Goal: Transaction & Acquisition: Subscribe to service/newsletter

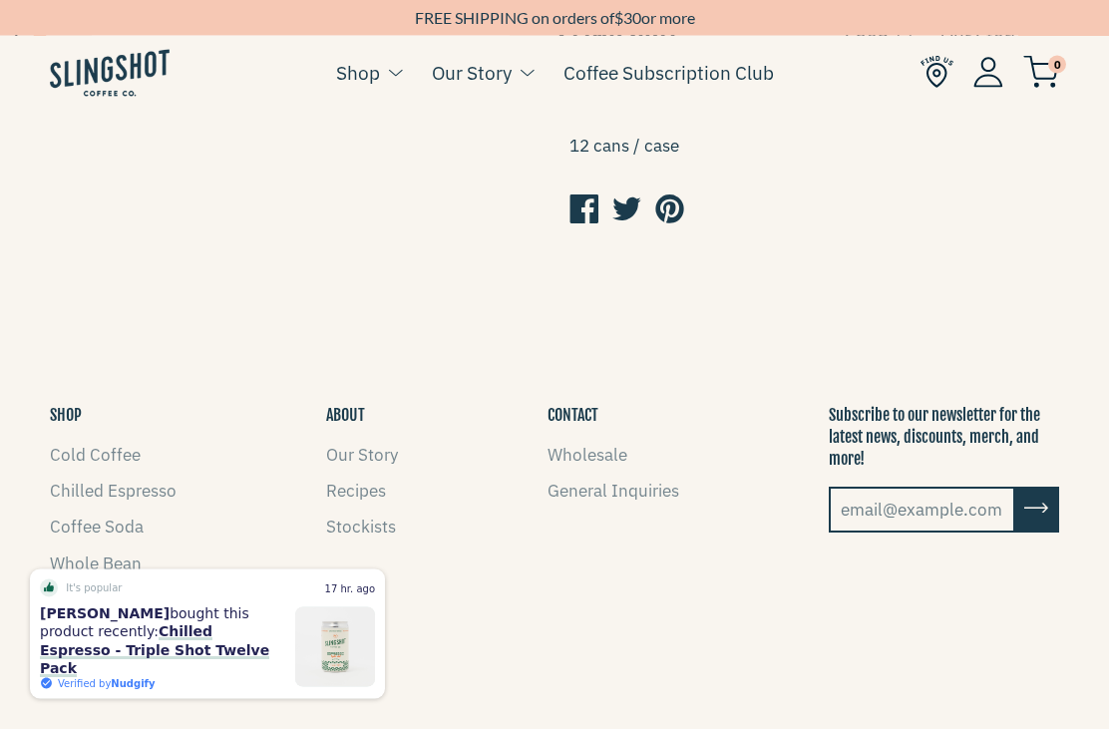
scroll to position [1116, 0]
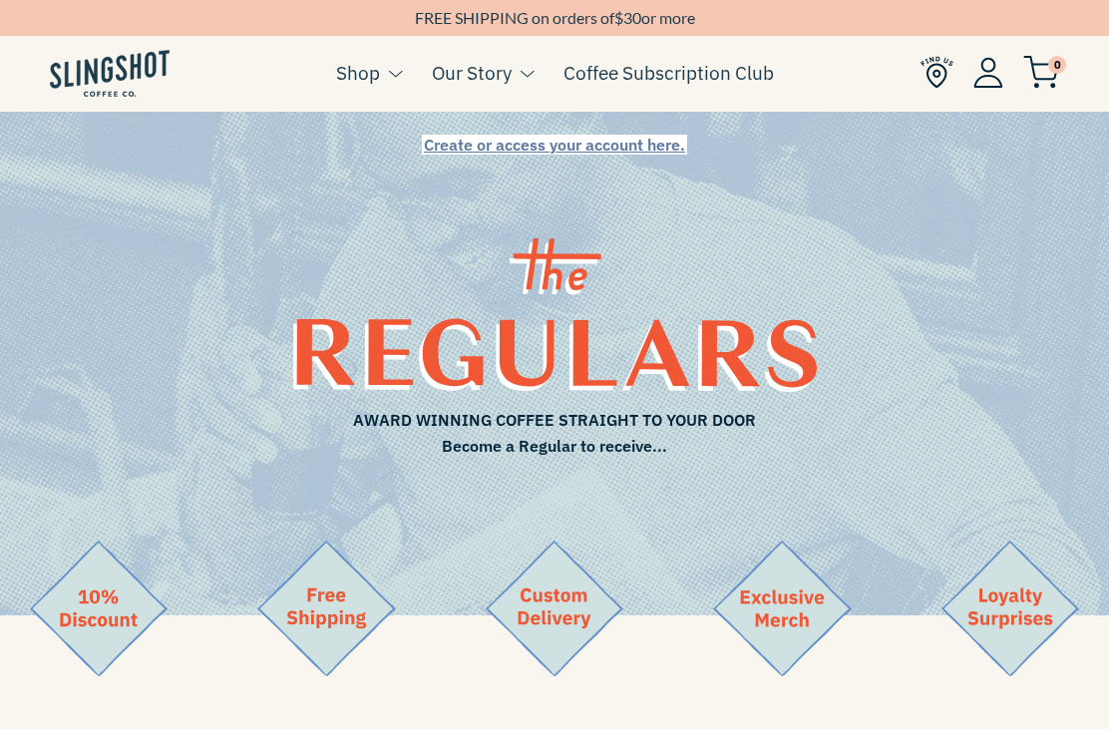
scroll to position [760, 15]
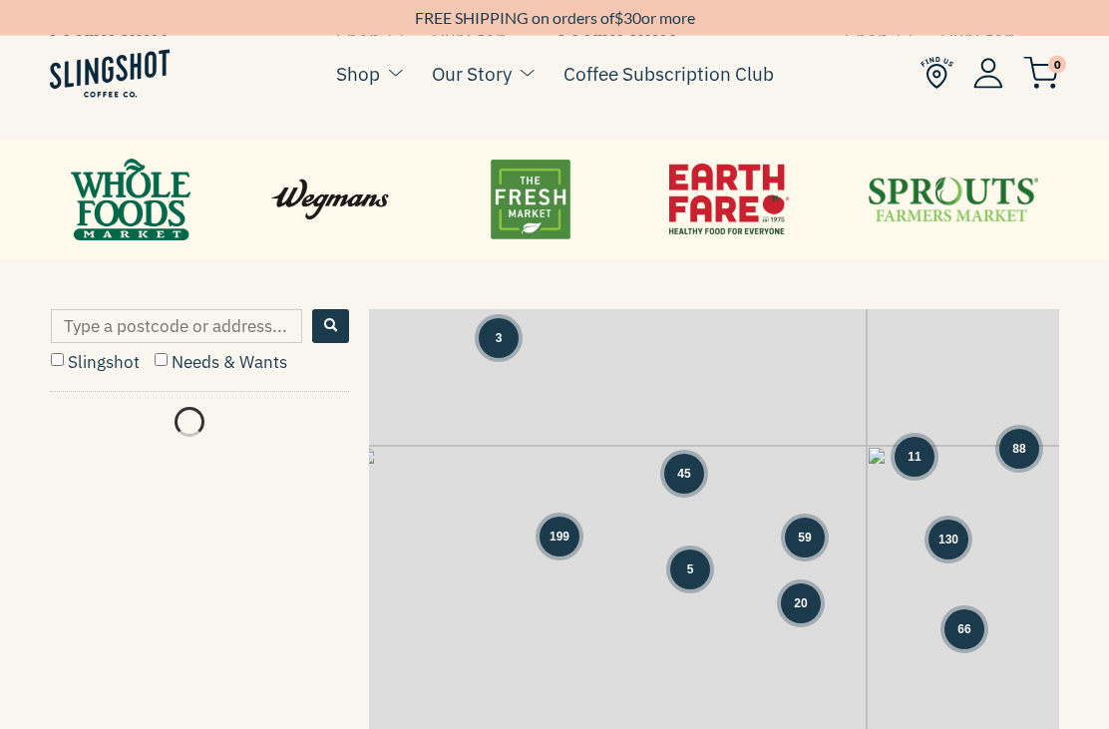
scroll to position [810, 0]
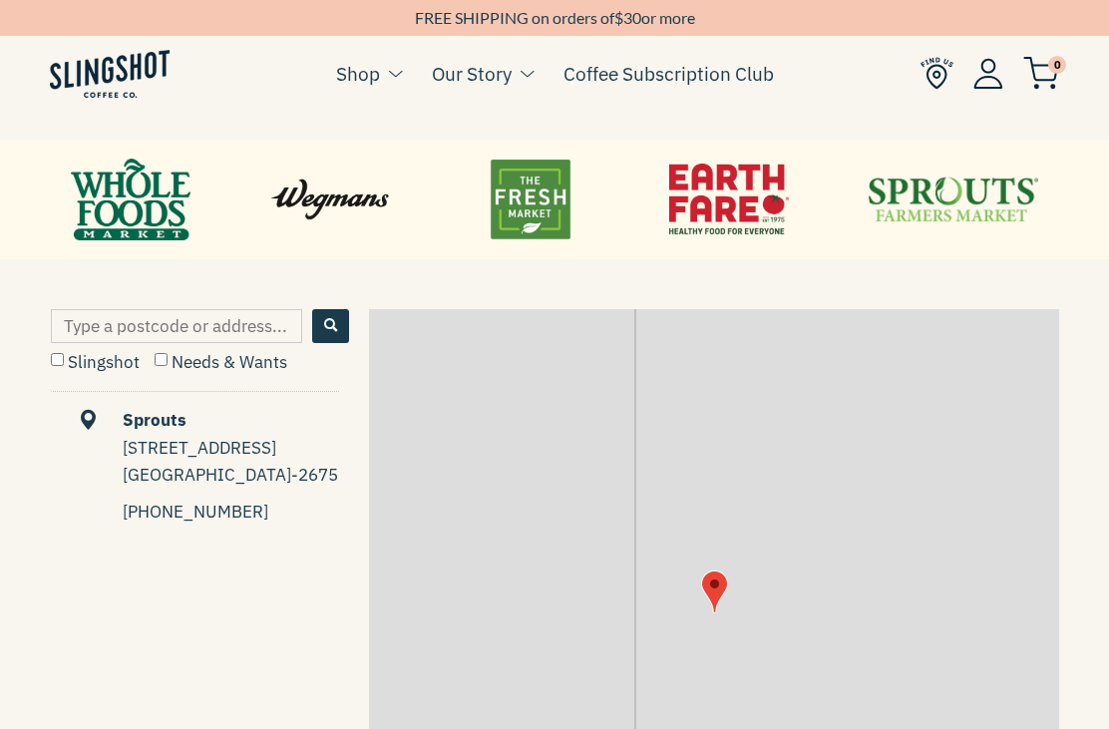
checkbox input "true"
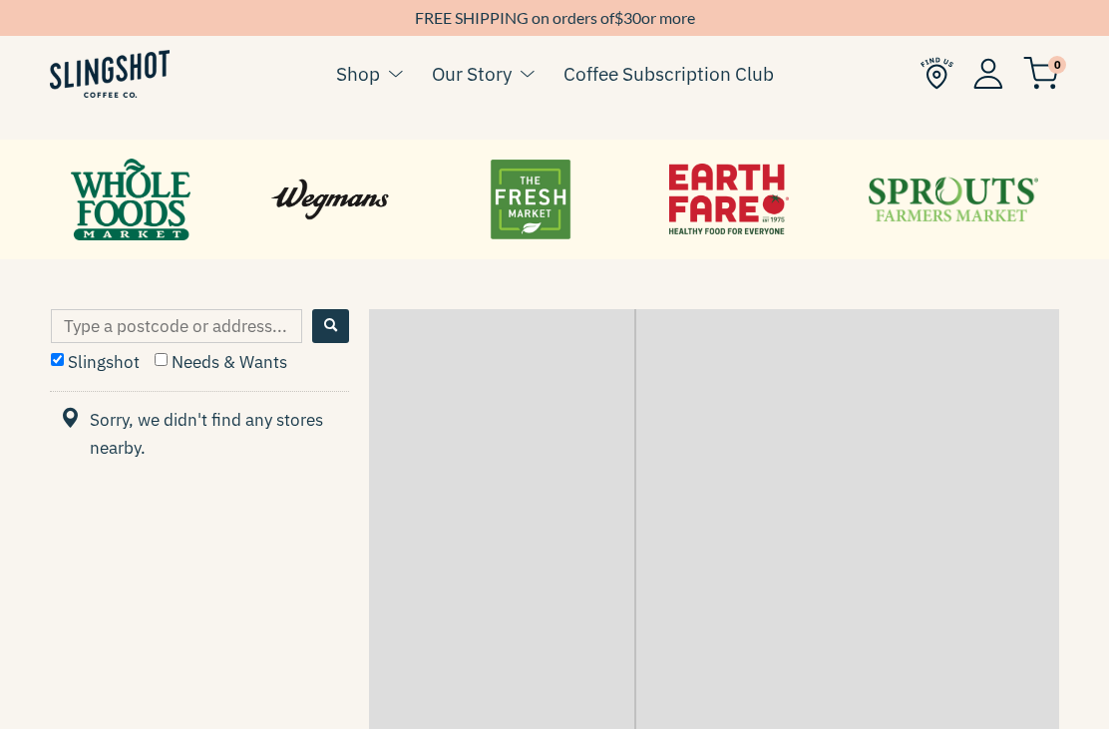
click at [168, 318] on input "Type a postcode or address..." at bounding box center [176, 326] width 251 height 34
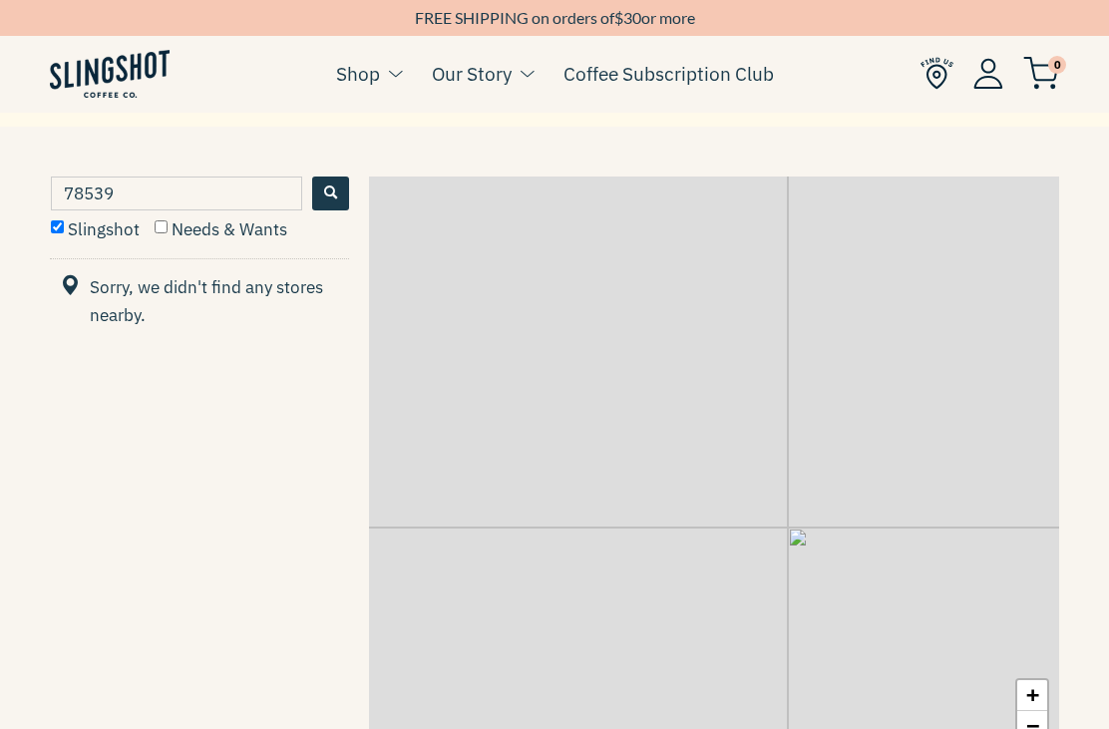
scroll to position [942, 0]
type input "7"
type input "77098"
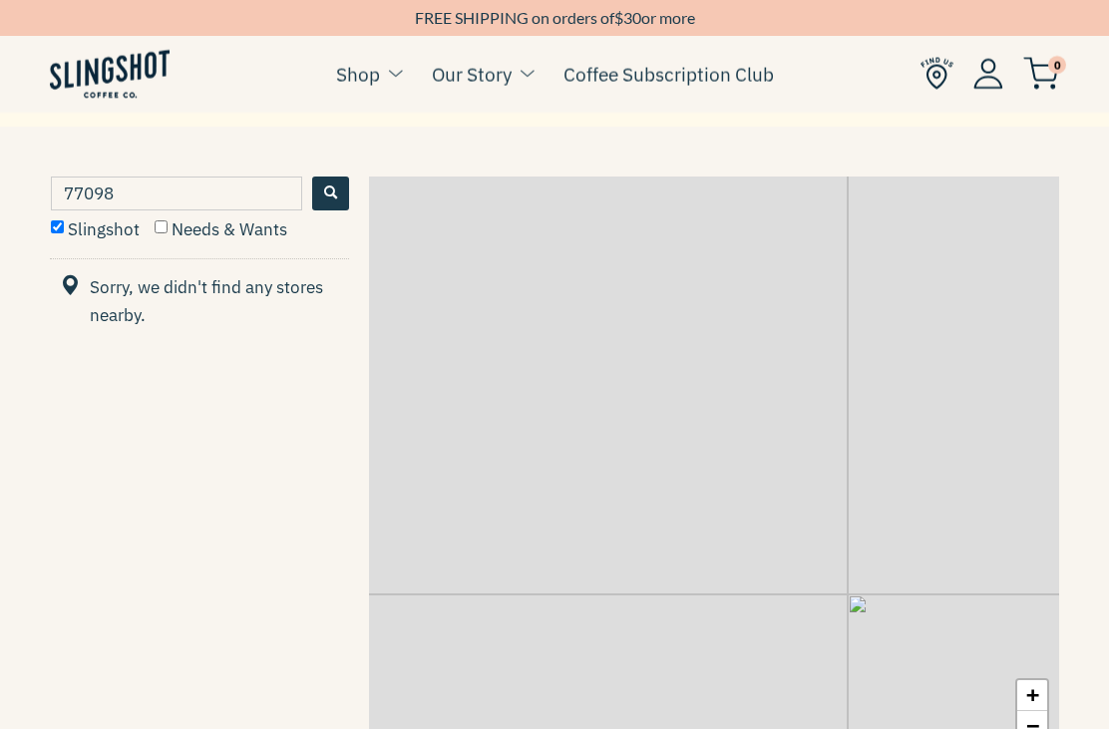
checkbox input "true"
type input "7"
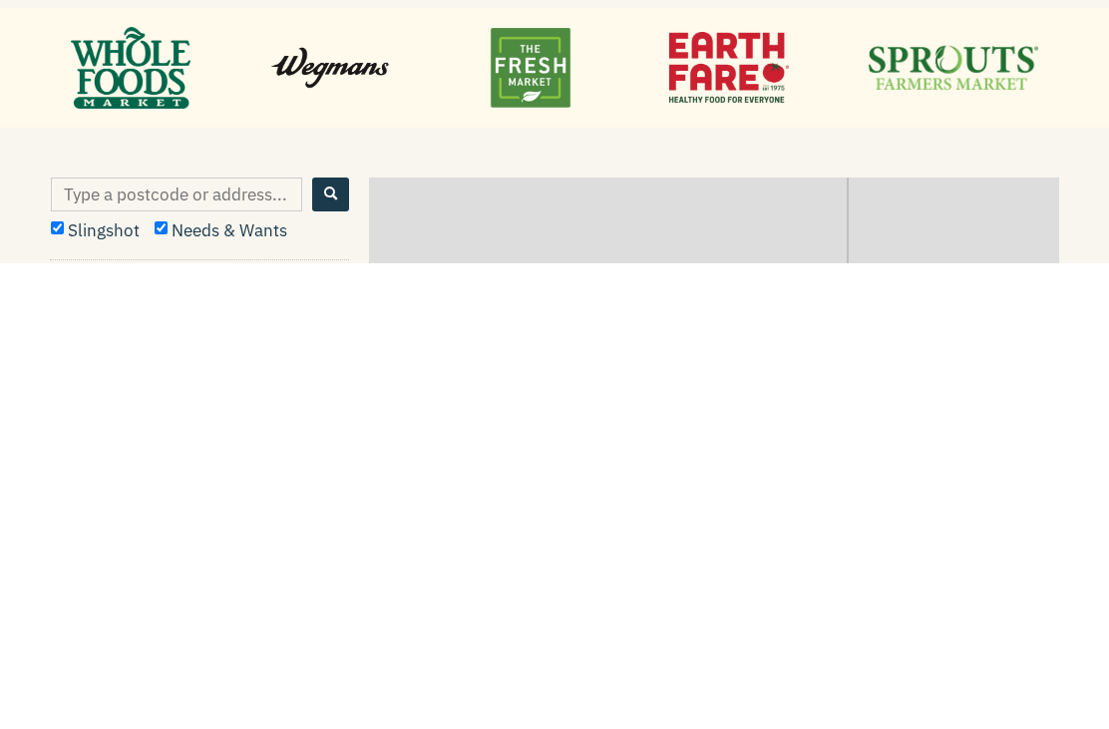
scroll to position [519, 0]
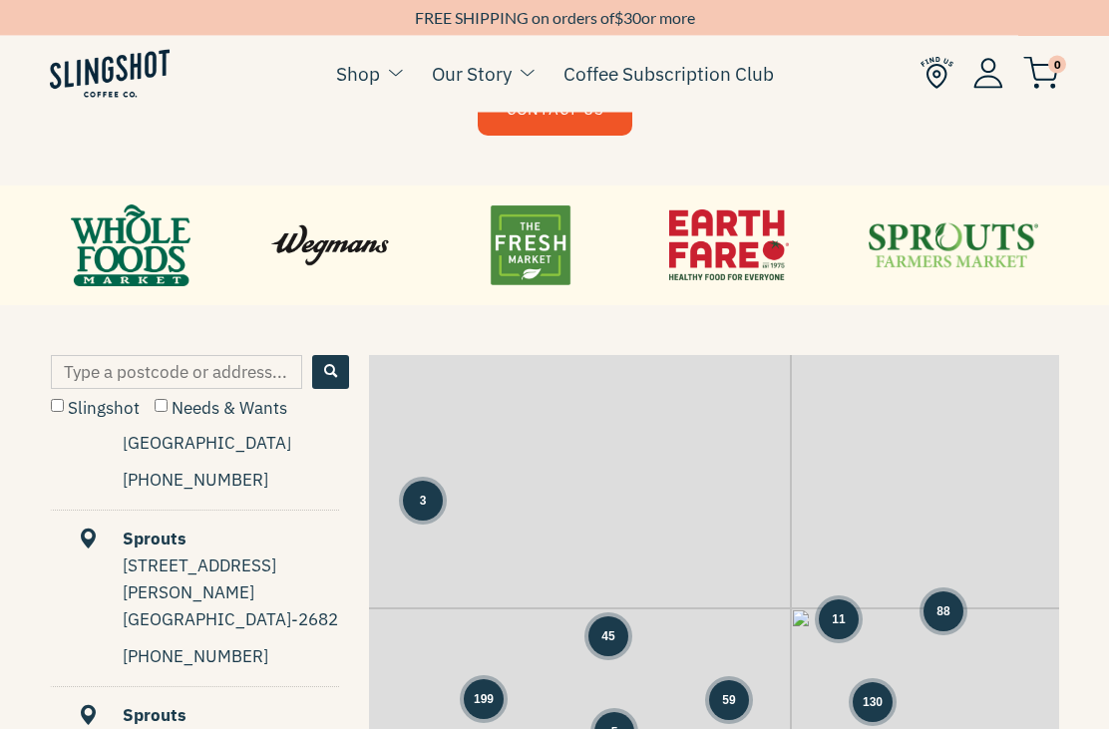
scroll to position [5627, 0]
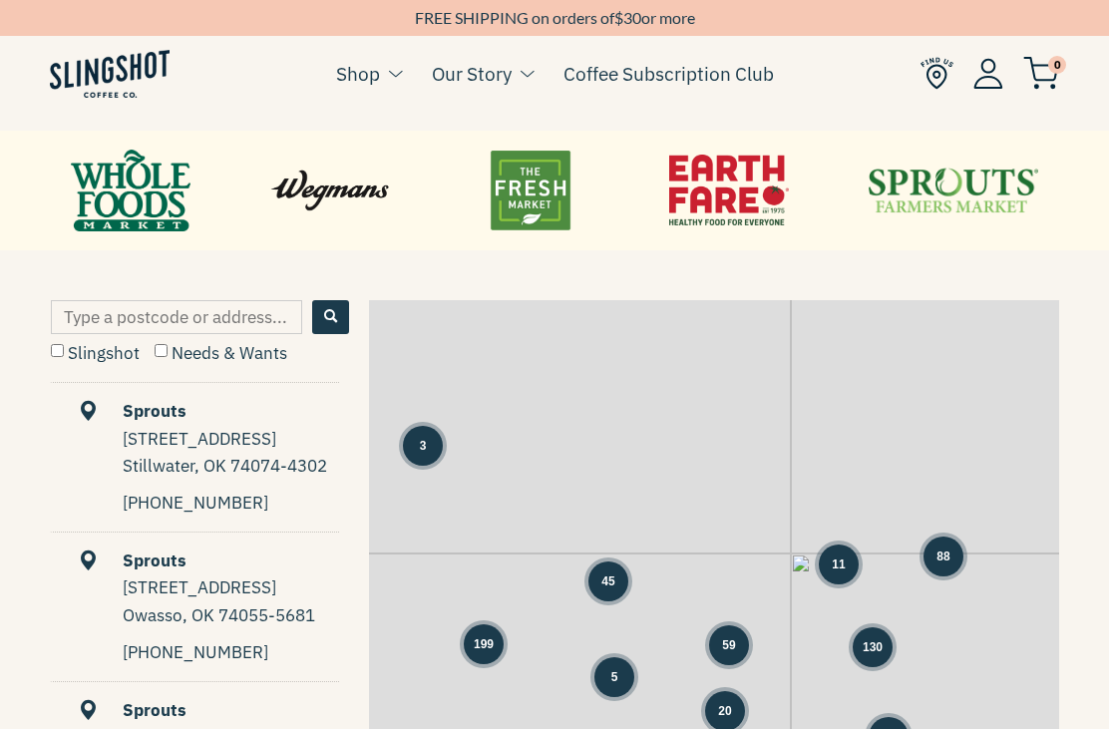
scroll to position [861, 0]
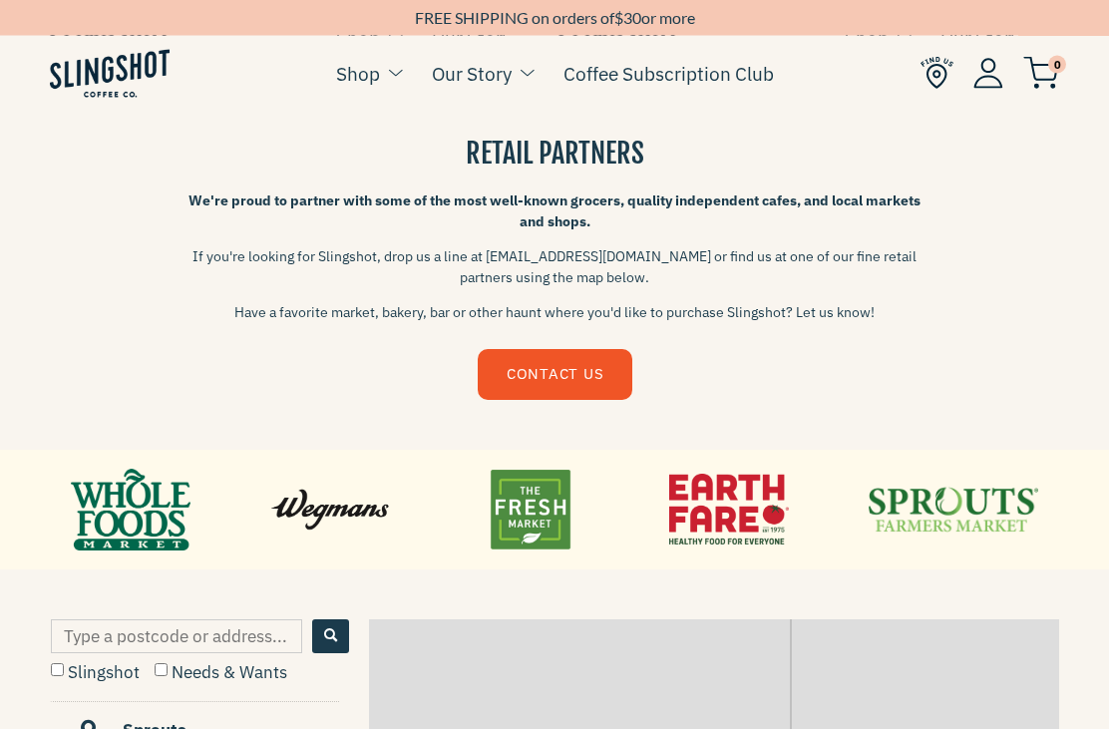
scroll to position [500, 0]
click at [745, 521] on link at bounding box center [729, 510] width 120 height 90
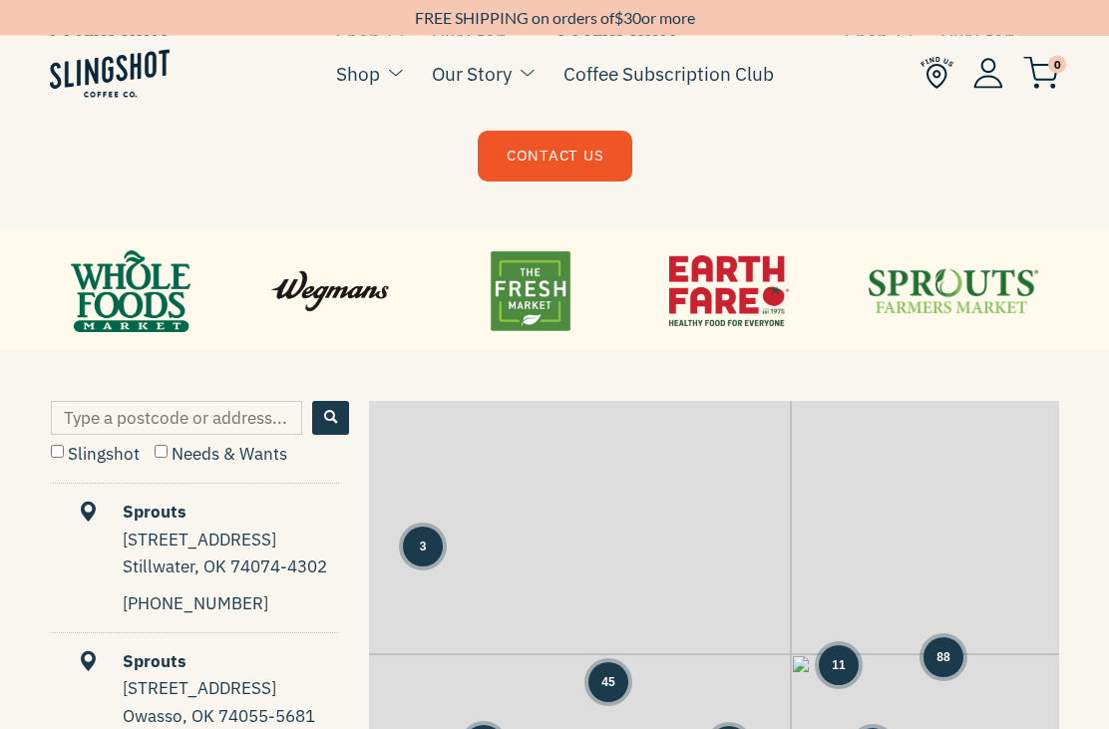
scroll to position [730, 0]
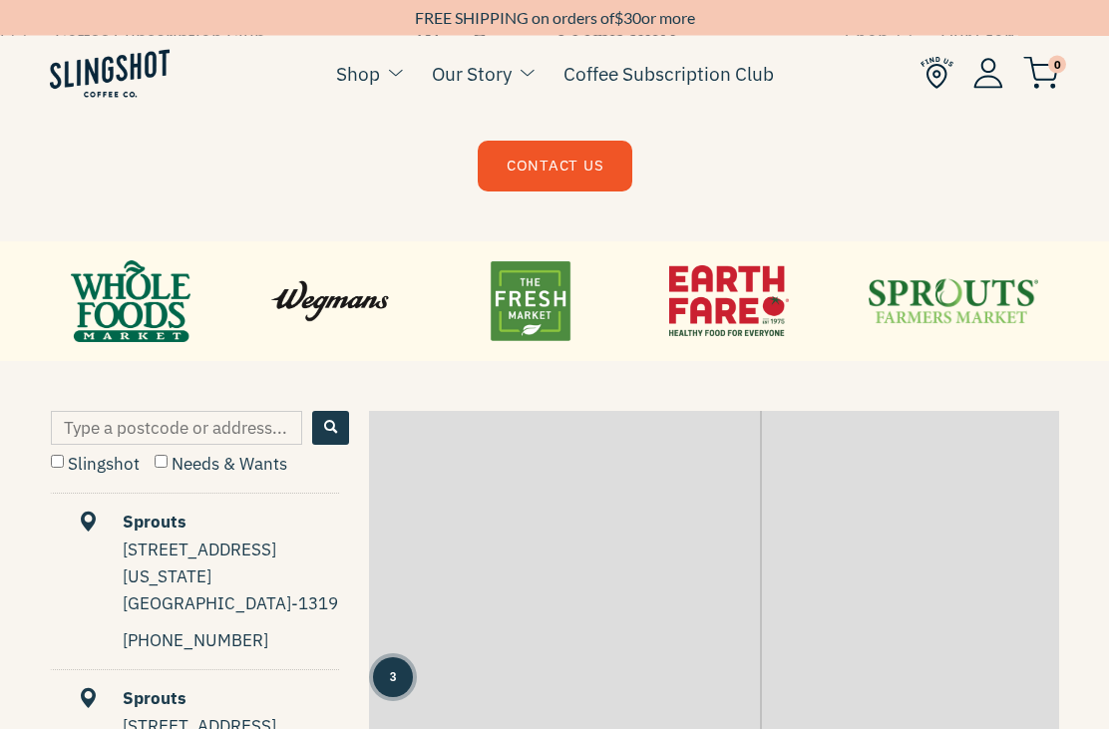
scroll to position [708, 0]
click at [528, 308] on link at bounding box center [530, 301] width 120 height 90
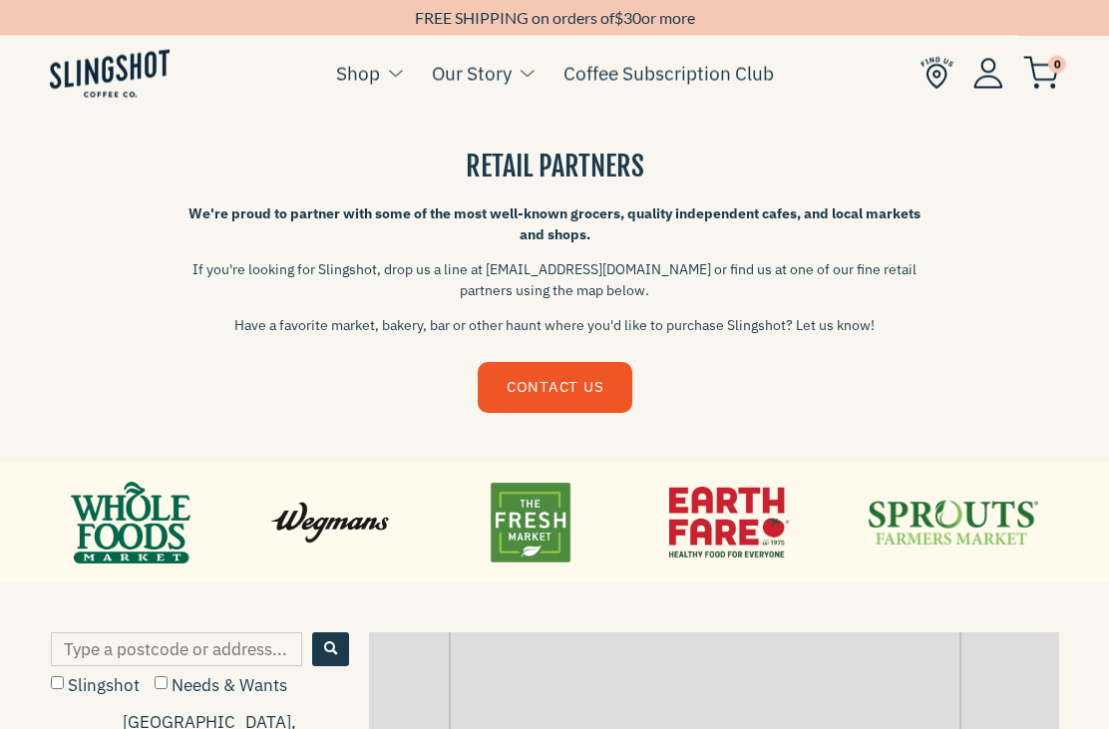
scroll to position [481, 0]
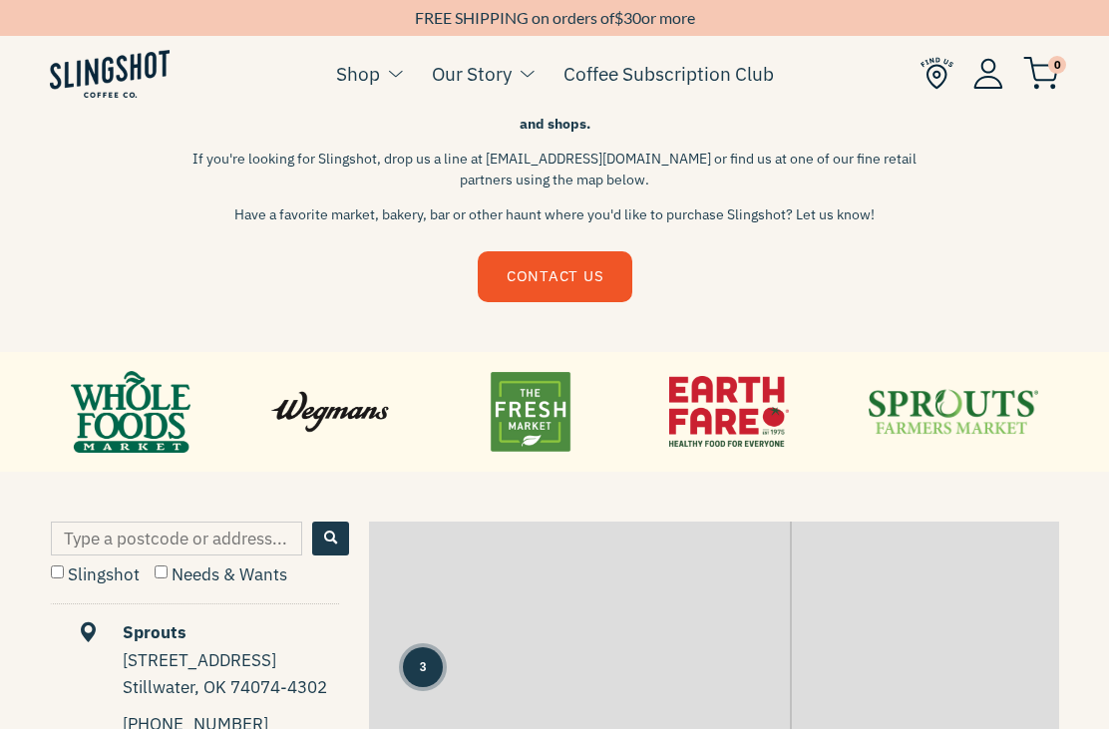
scroll to position [627, 0]
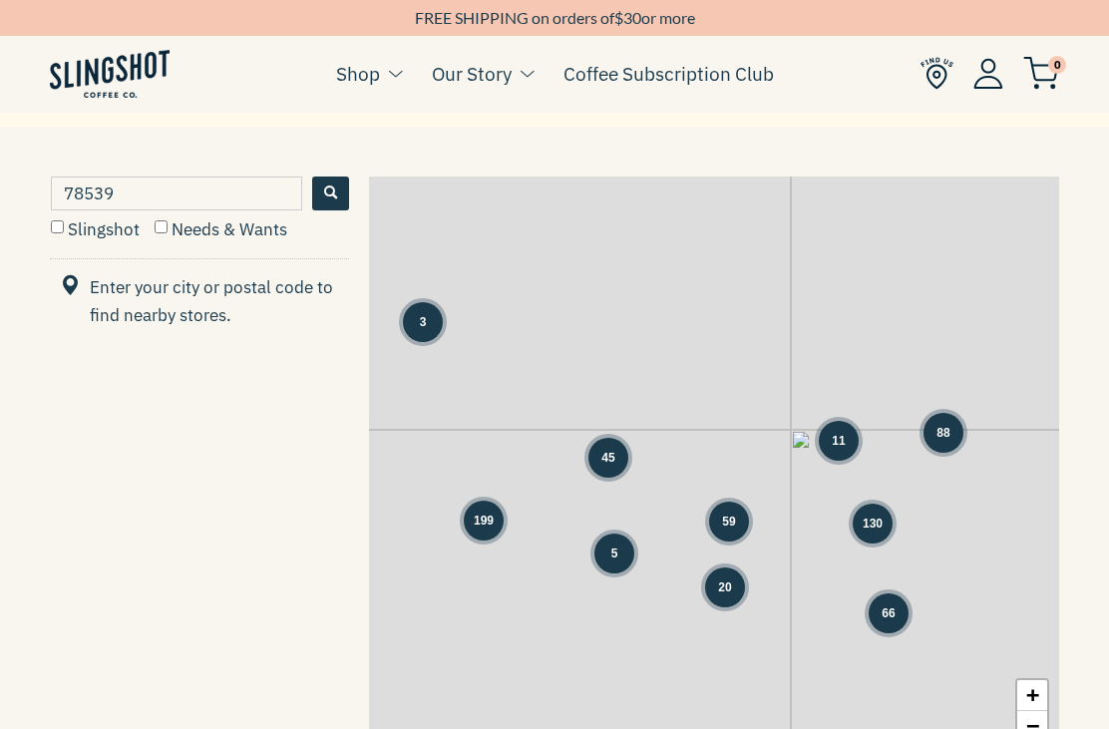
scroll to position [942, 0]
type input "7"
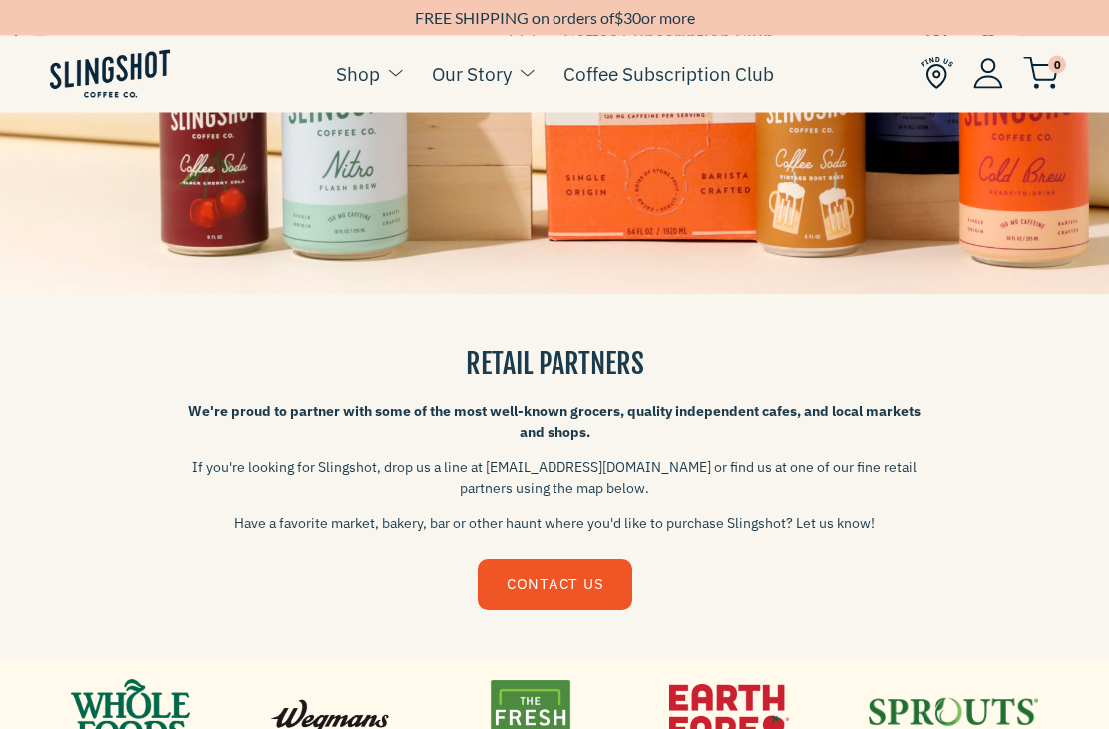
scroll to position [290, 0]
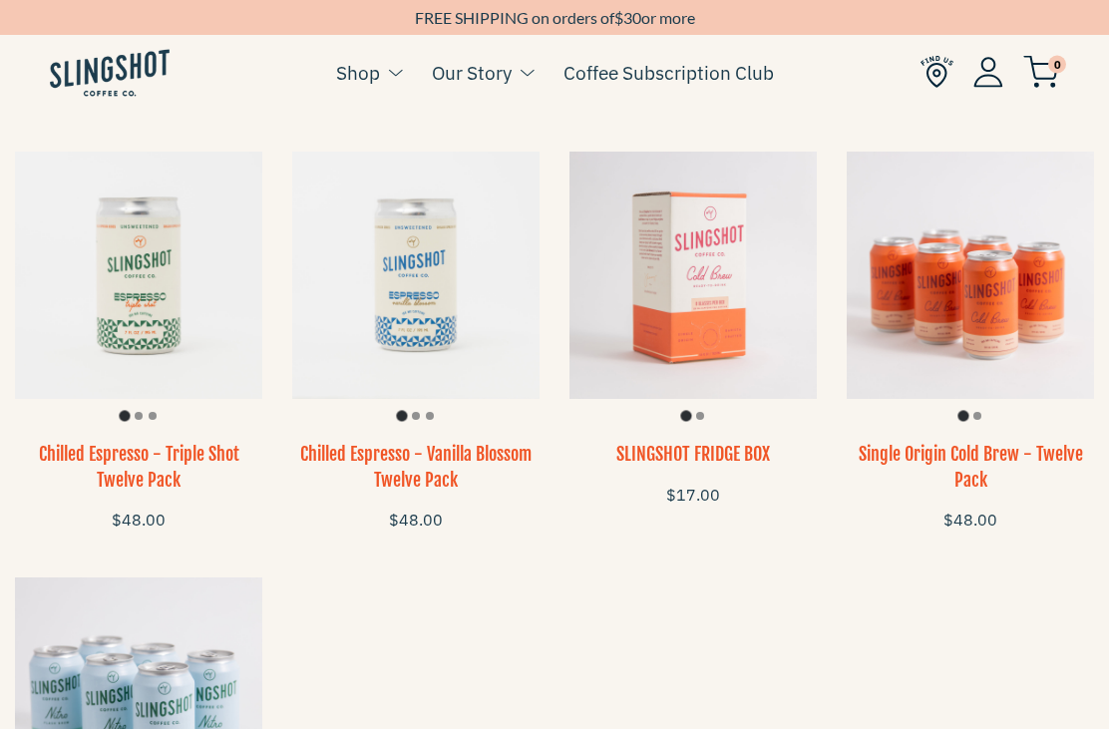
scroll to position [1397, 15]
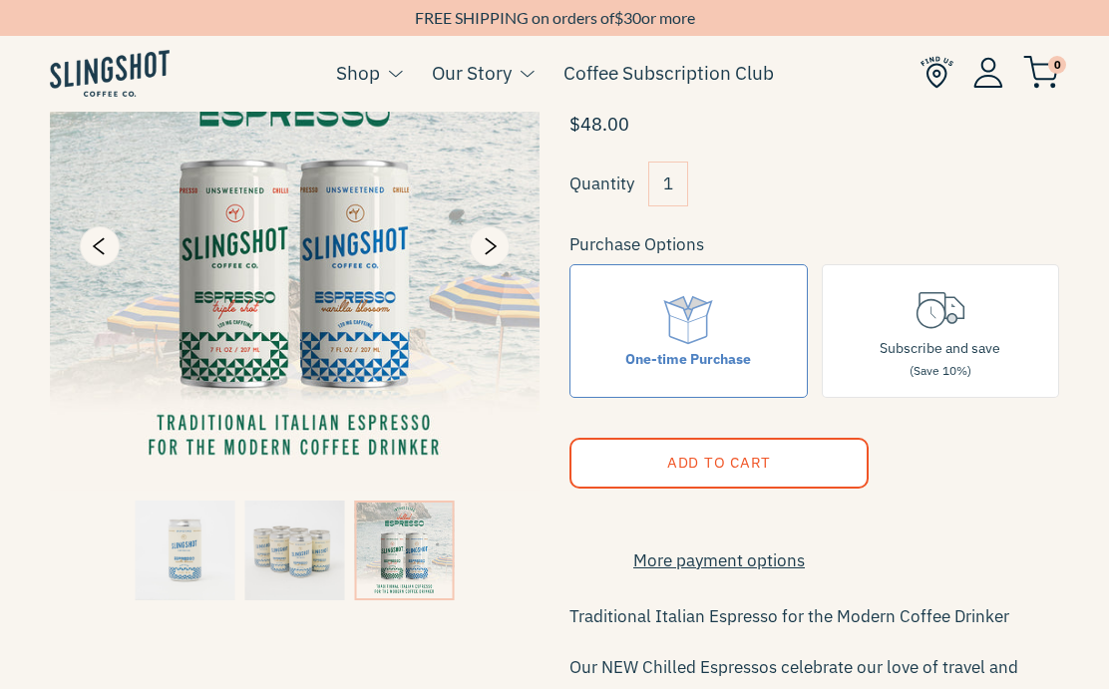
scroll to position [193, 0]
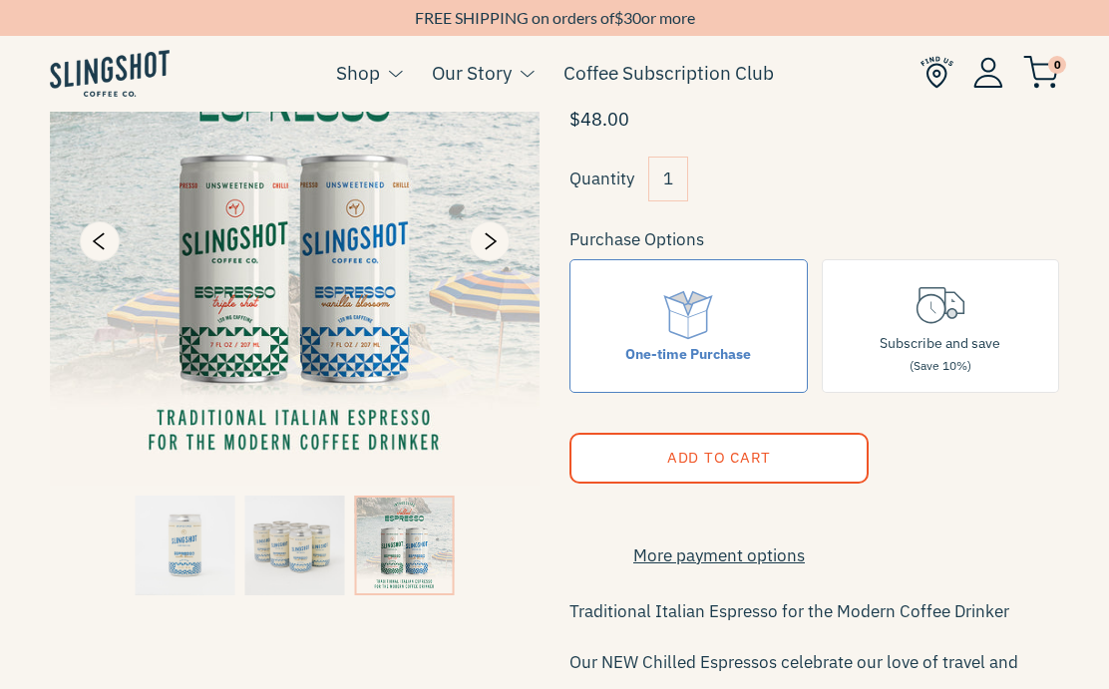
click at [0, 0] on input "Subscribe and save (Save 10%)" at bounding box center [0, 0] width 0 height 0
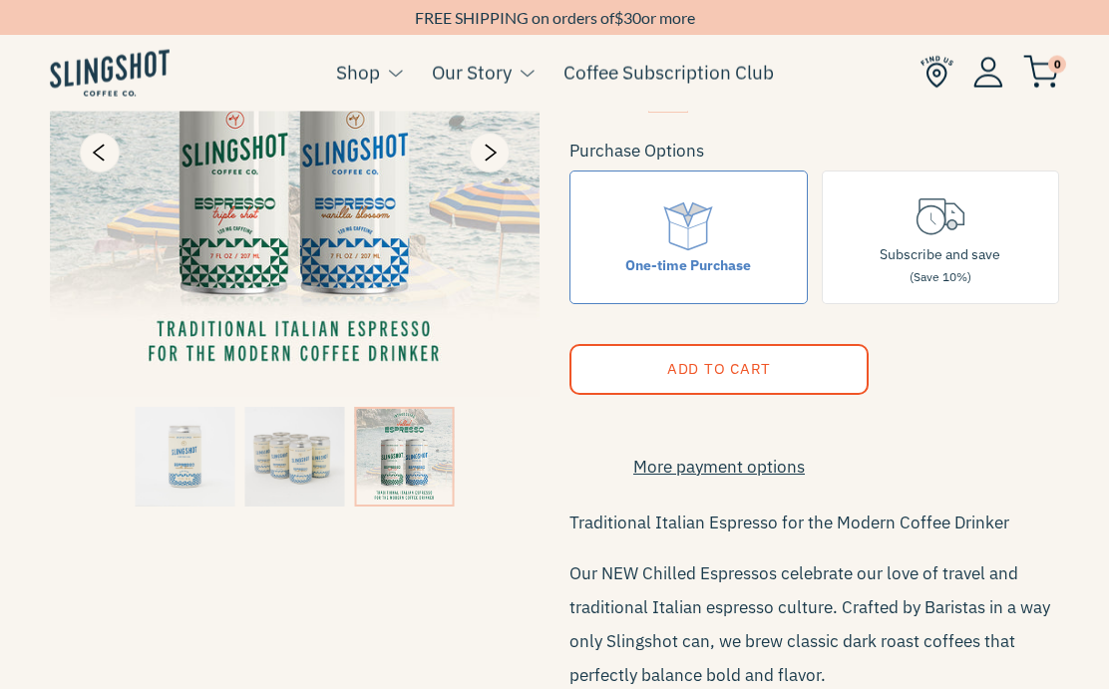
scroll to position [281, 0]
click at [0, 0] on input "Subscribe and save (Save 10%)" at bounding box center [0, 0] width 0 height 0
click at [0, 0] on input "One-time Purchase" at bounding box center [0, 0] width 0 height 0
click at [0, 0] on input "Subscribe and save (Save 10%)" at bounding box center [0, 0] width 0 height 0
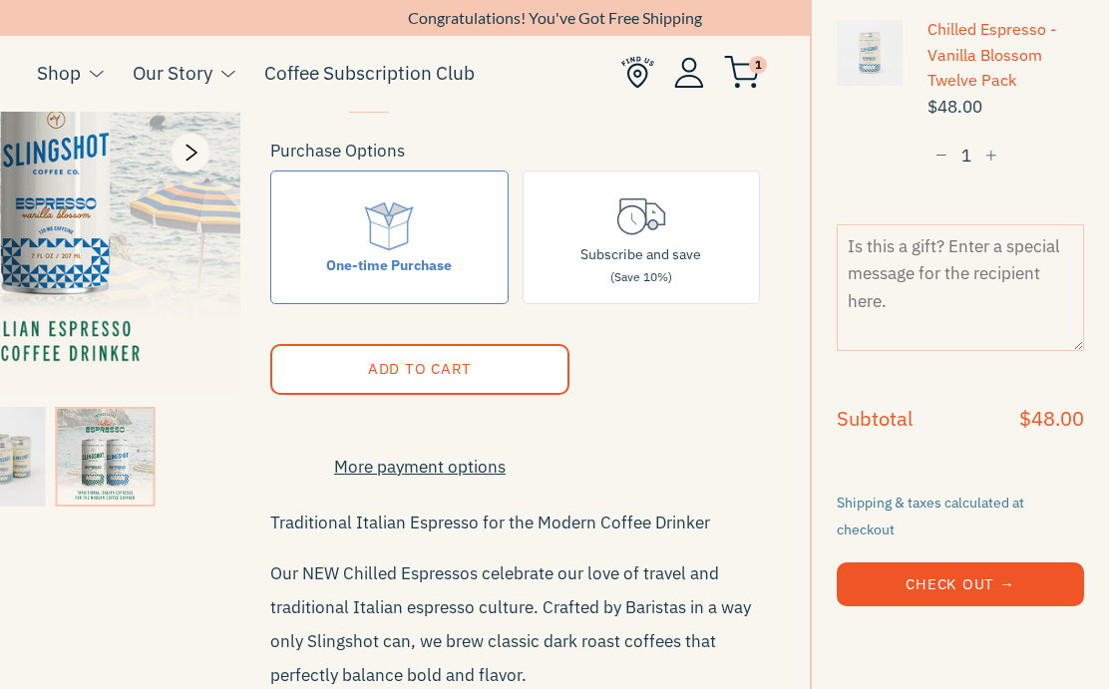
scroll to position [345, 0]
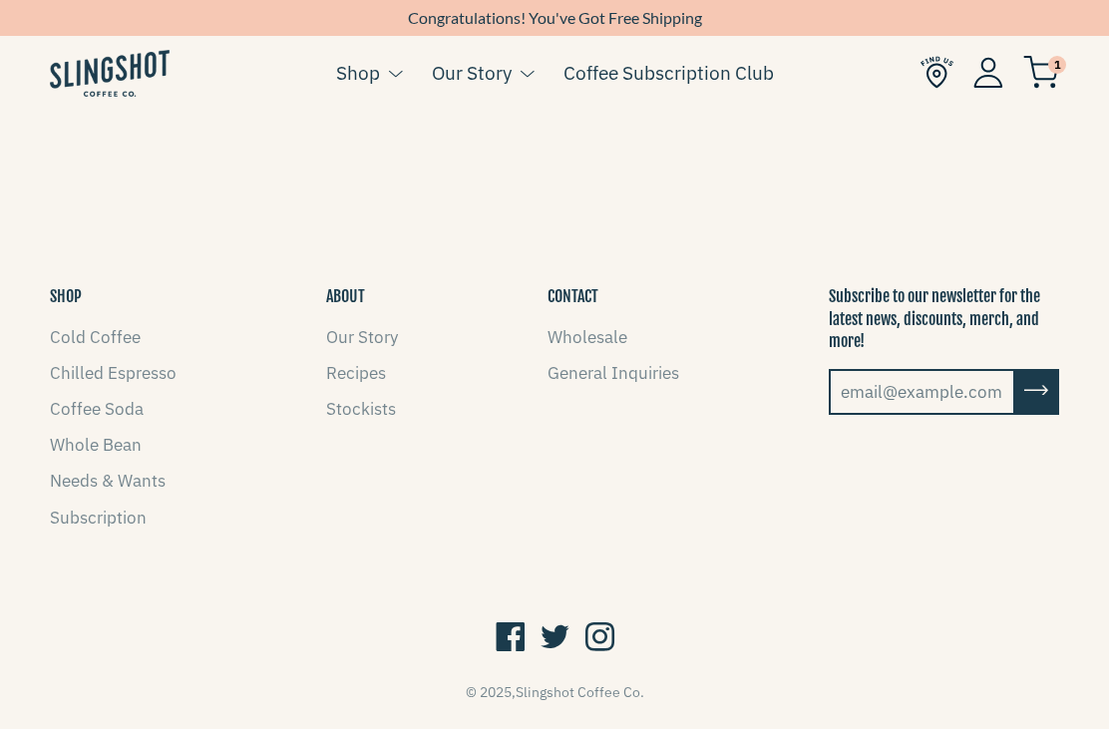
scroll to position [682, 0]
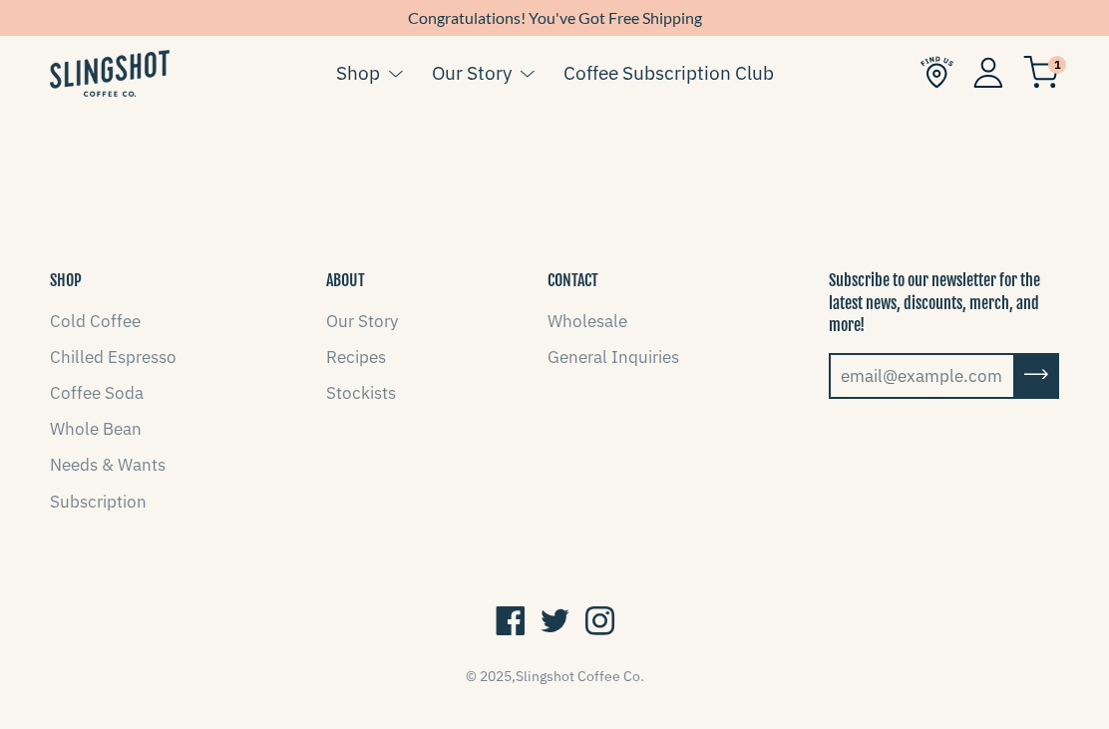
click at [119, 513] on link "Subscription" at bounding box center [98, 502] width 97 height 22
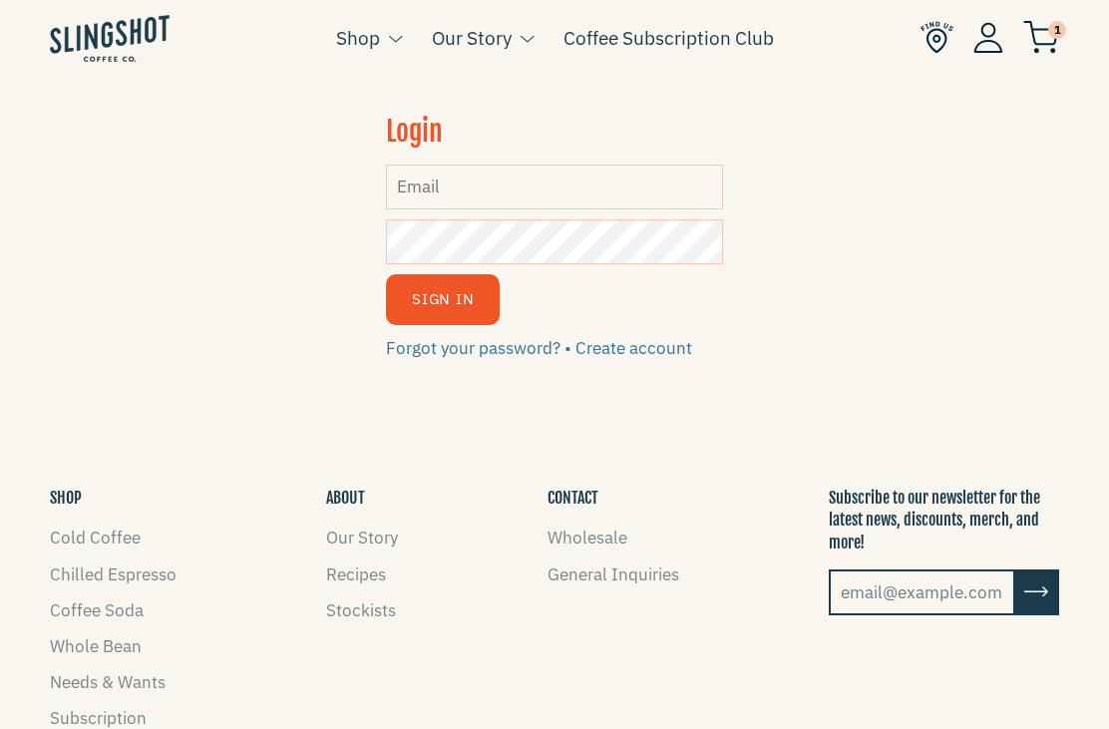
click at [579, 187] on input "Email" at bounding box center [554, 187] width 336 height 45
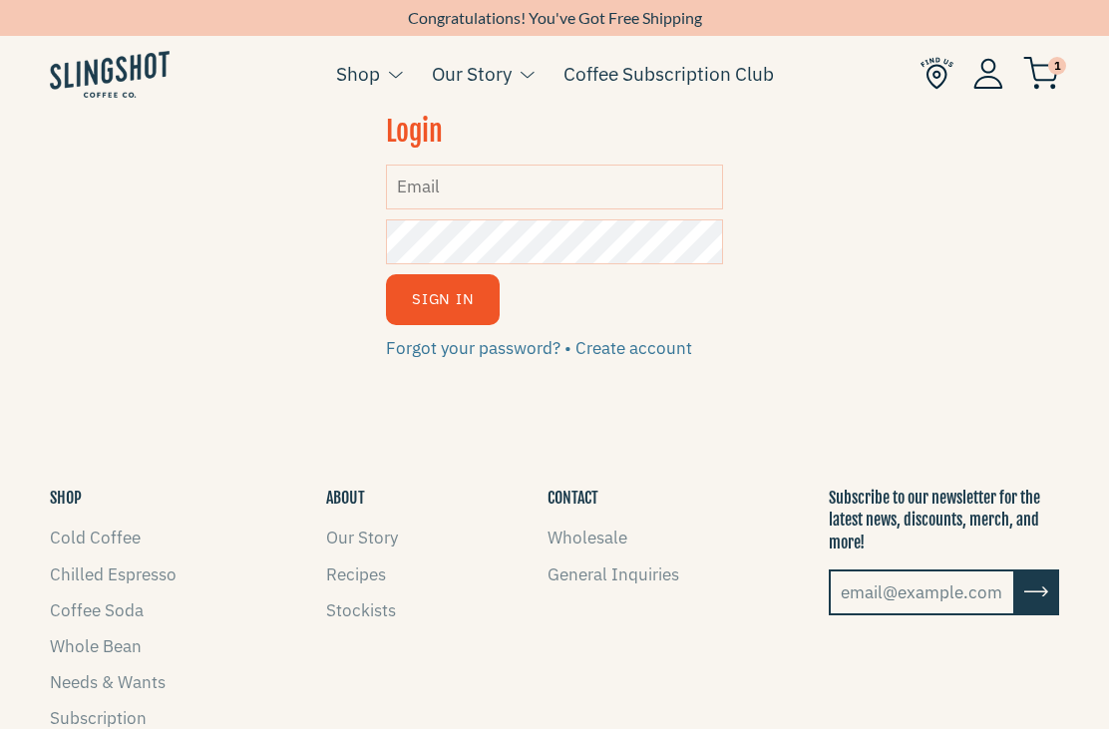
click at [632, 187] on input "Email" at bounding box center [554, 187] width 336 height 45
type input "[EMAIL_ADDRESS][DOMAIN_NAME]"
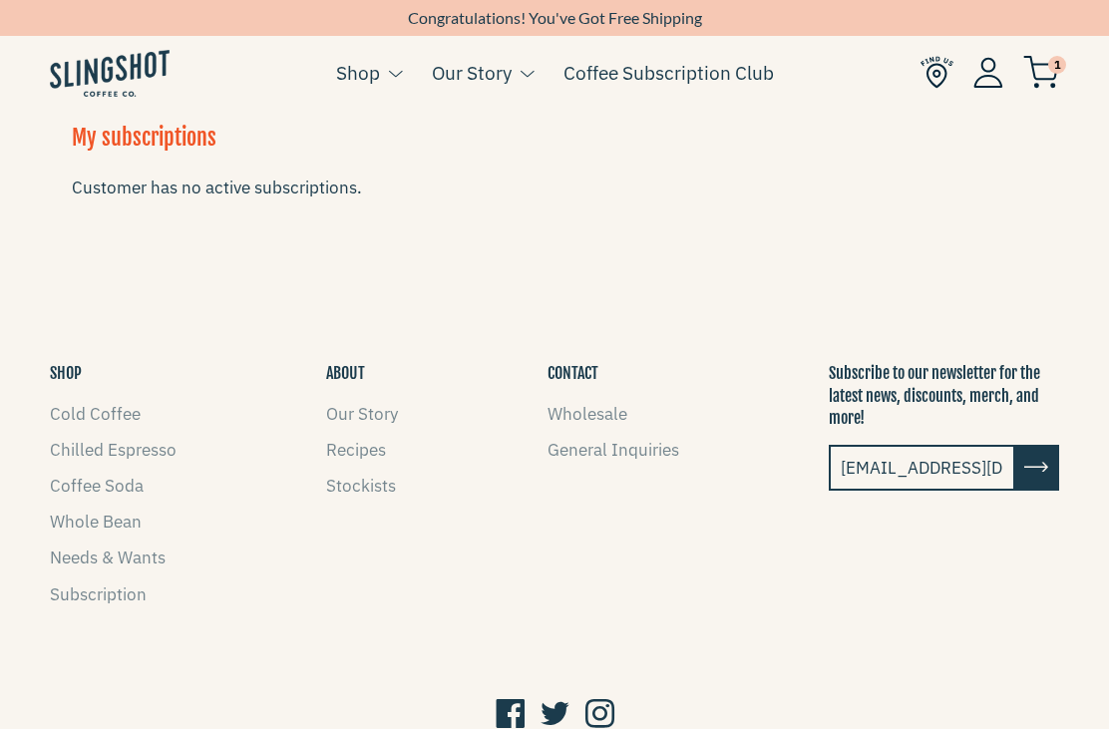
scroll to position [321, 0]
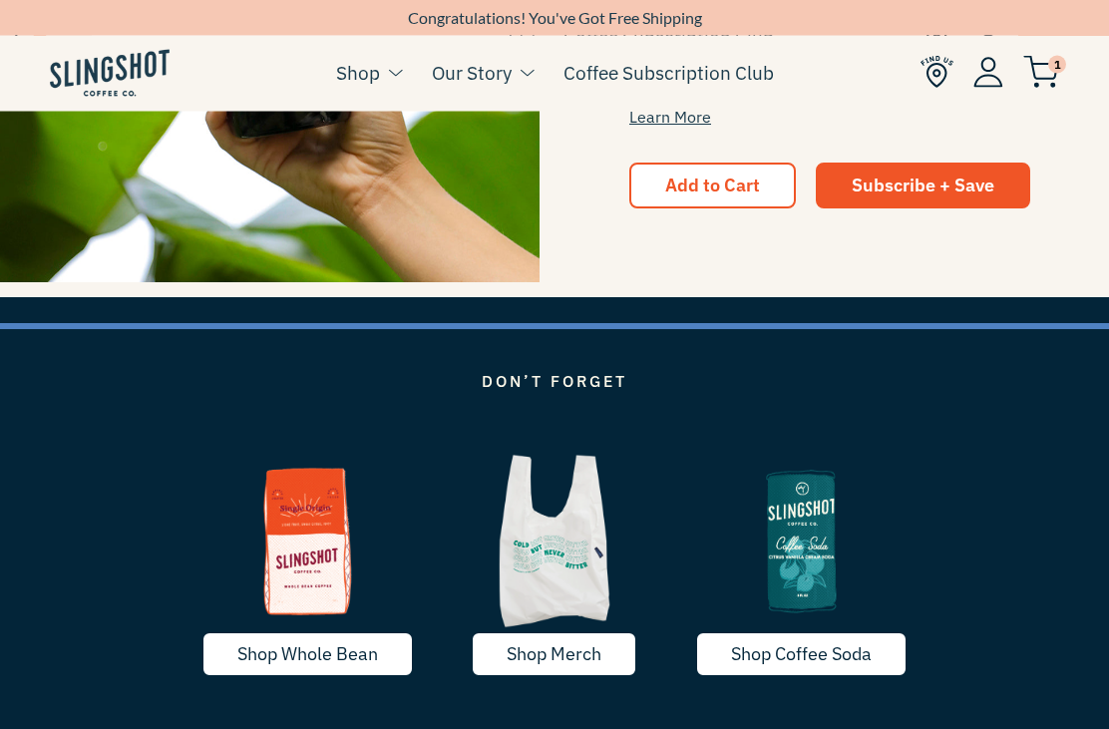
scroll to position [2617, 0]
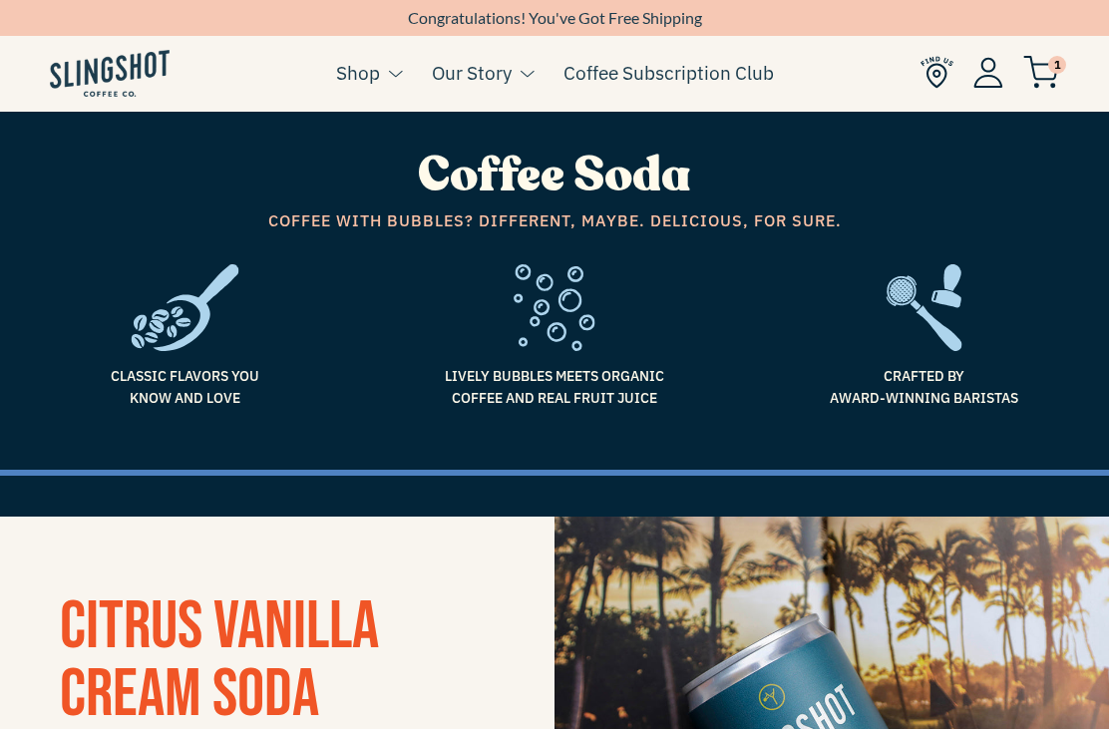
click at [665, 83] on link "Coffee Subscription Club" at bounding box center [669, 73] width 210 height 30
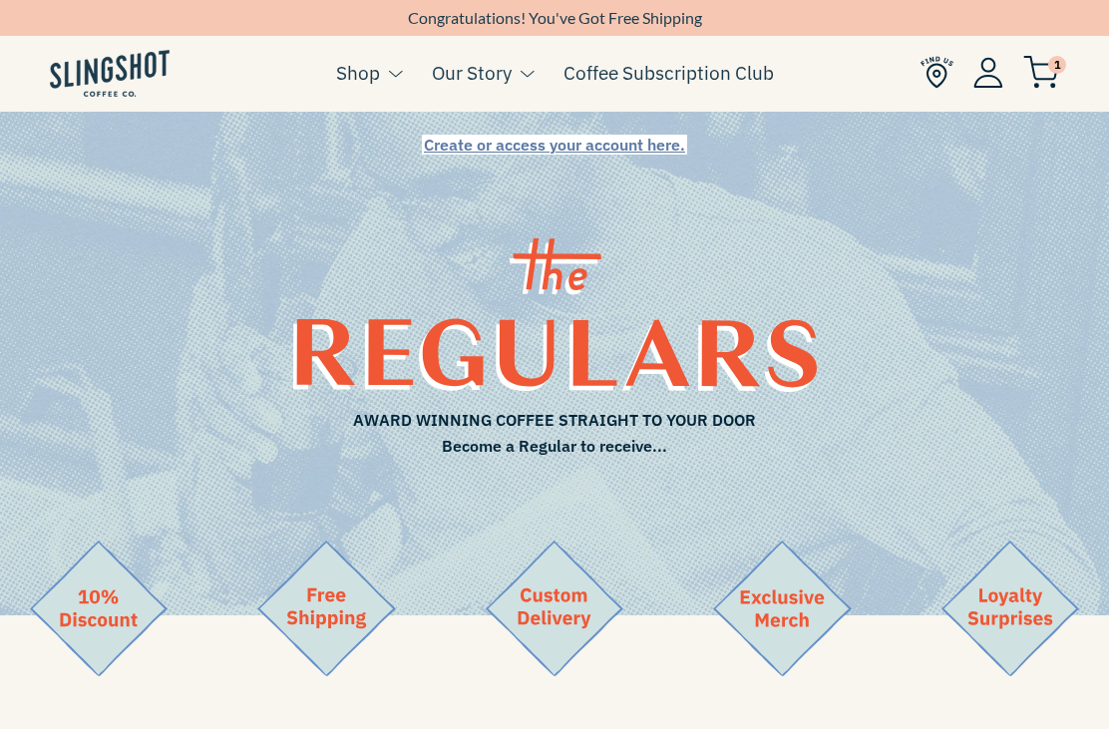
scroll to position [1489, 15]
click at [580, 151] on span "Create or access your account here." at bounding box center [554, 145] width 261 height 20
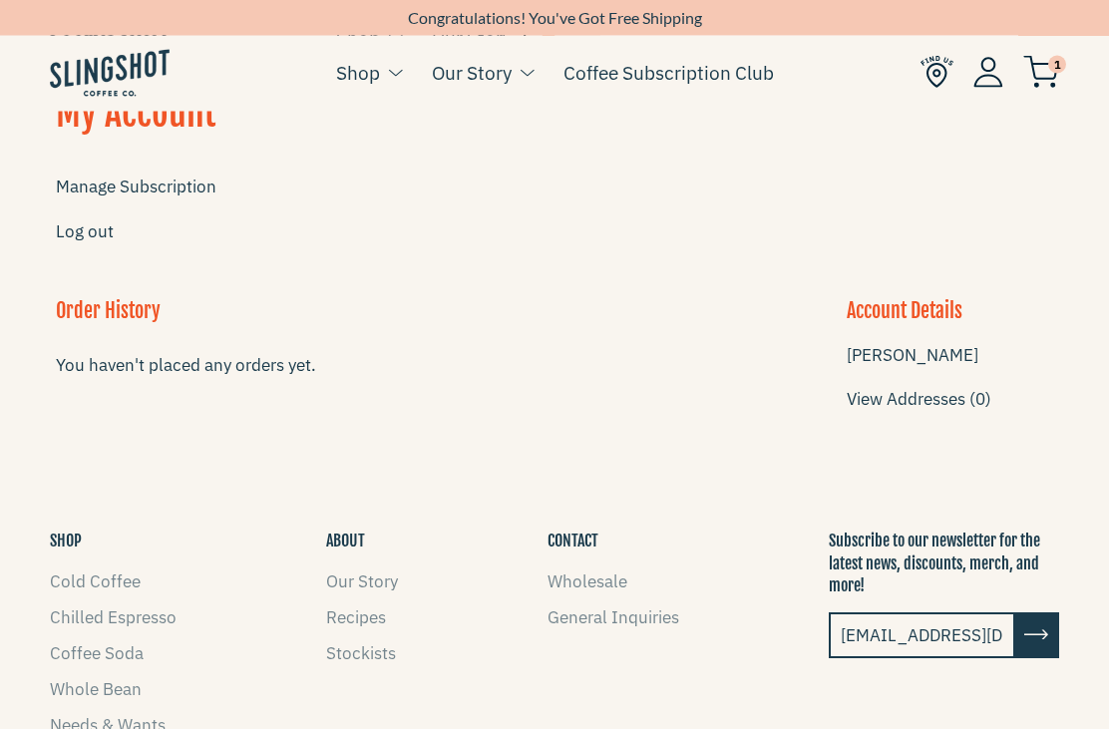
scroll to position [23, 0]
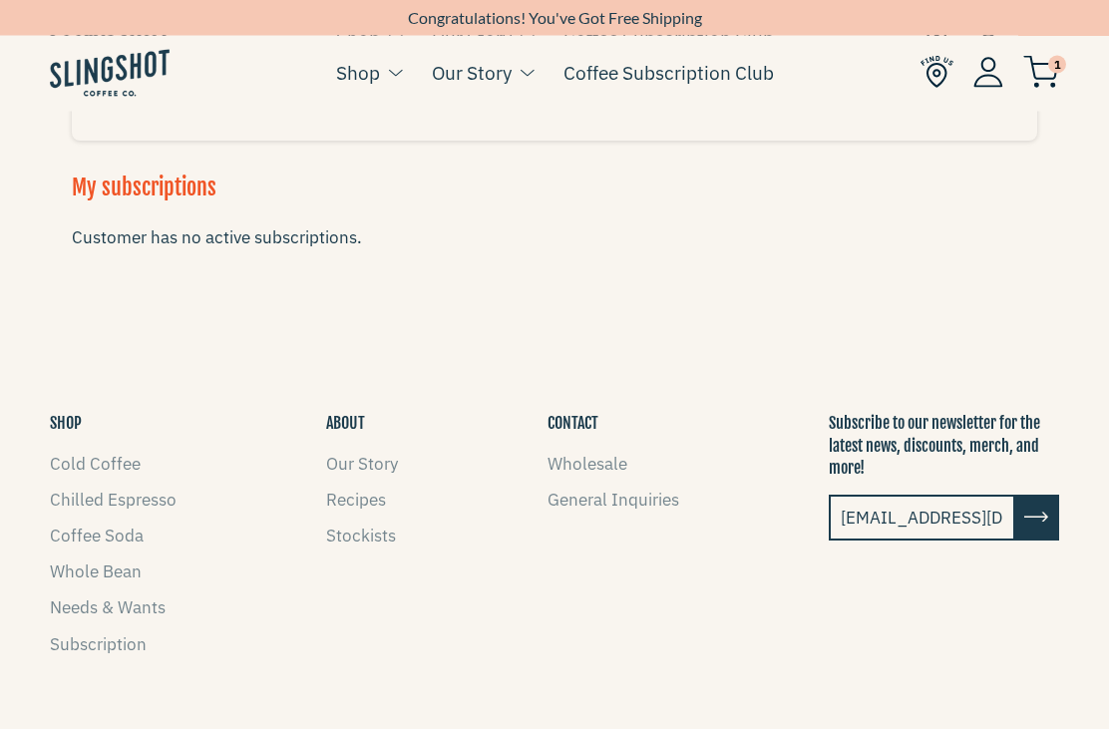
scroll to position [334, 0]
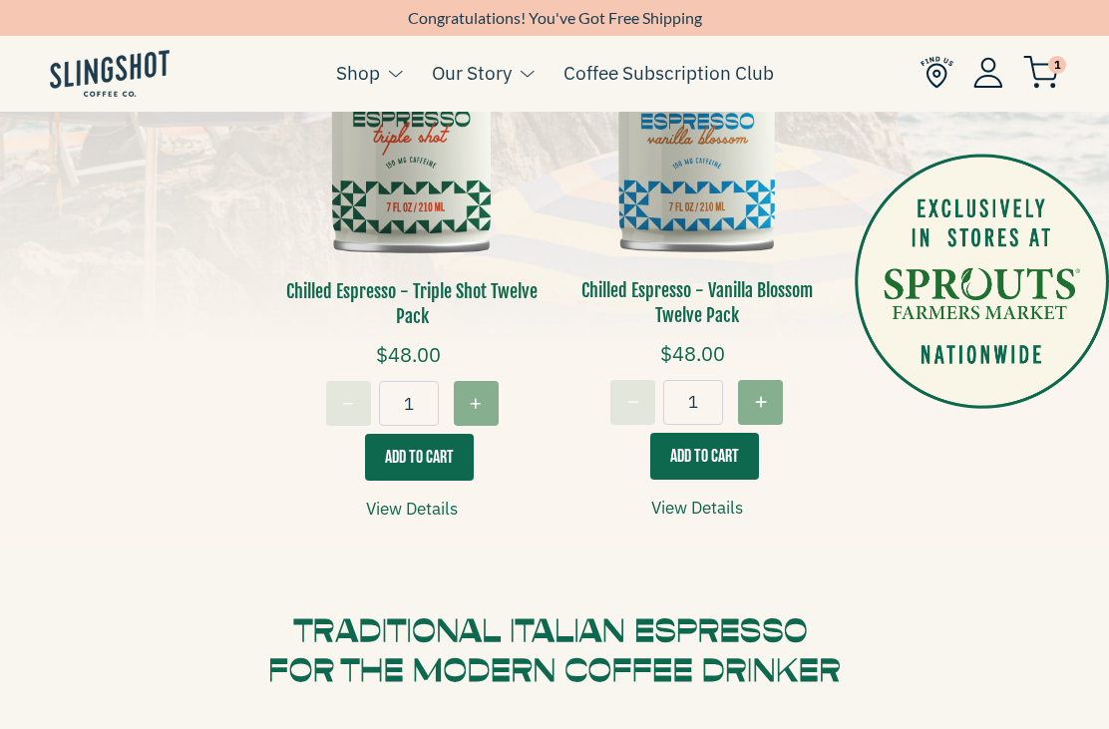
scroll to position [612, 0]
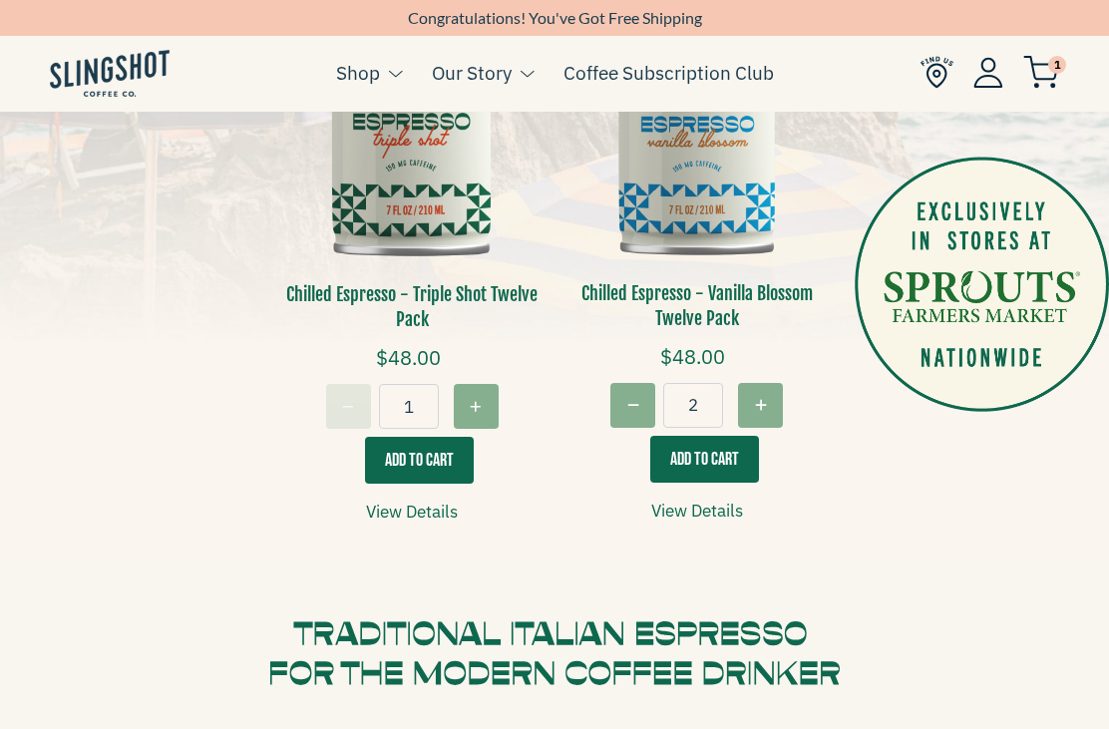
type input "1"
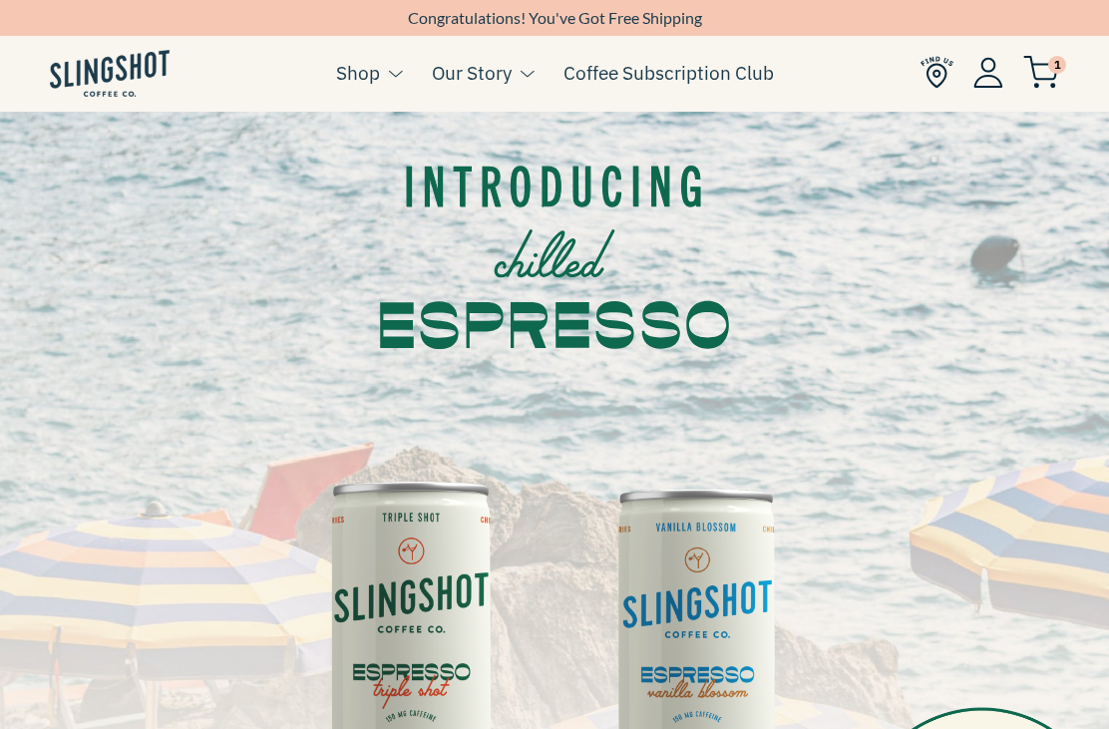
scroll to position [0, 0]
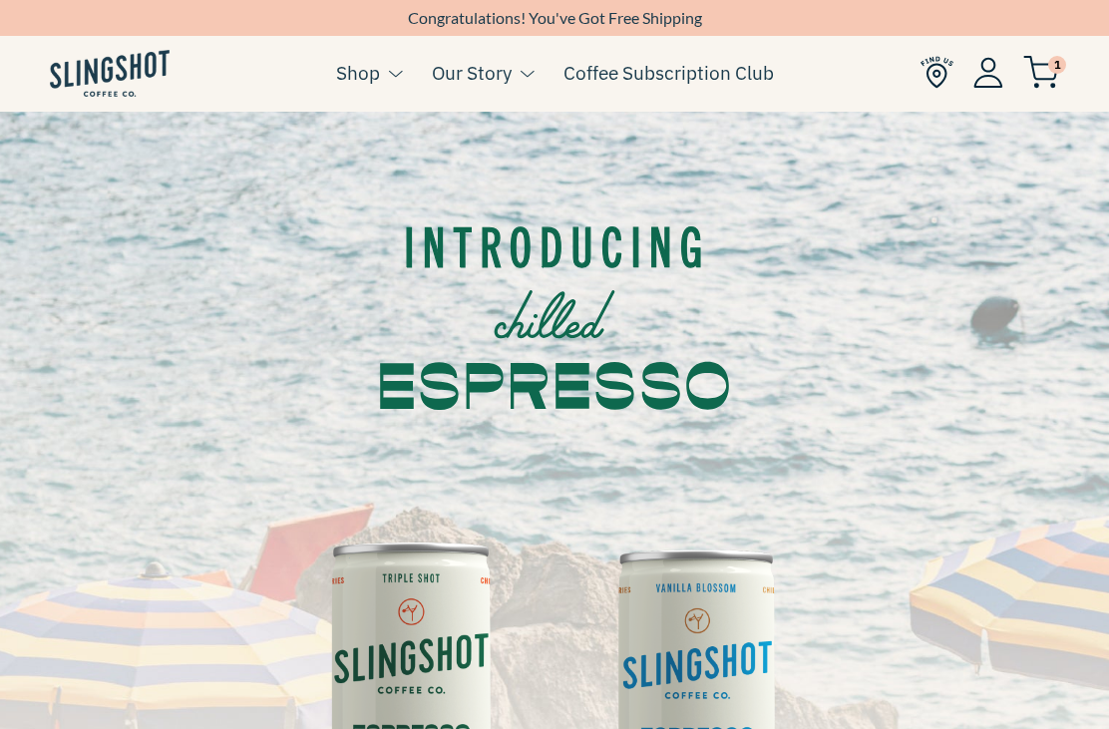
click at [750, 75] on link "Coffee Subscription Club" at bounding box center [669, 73] width 210 height 30
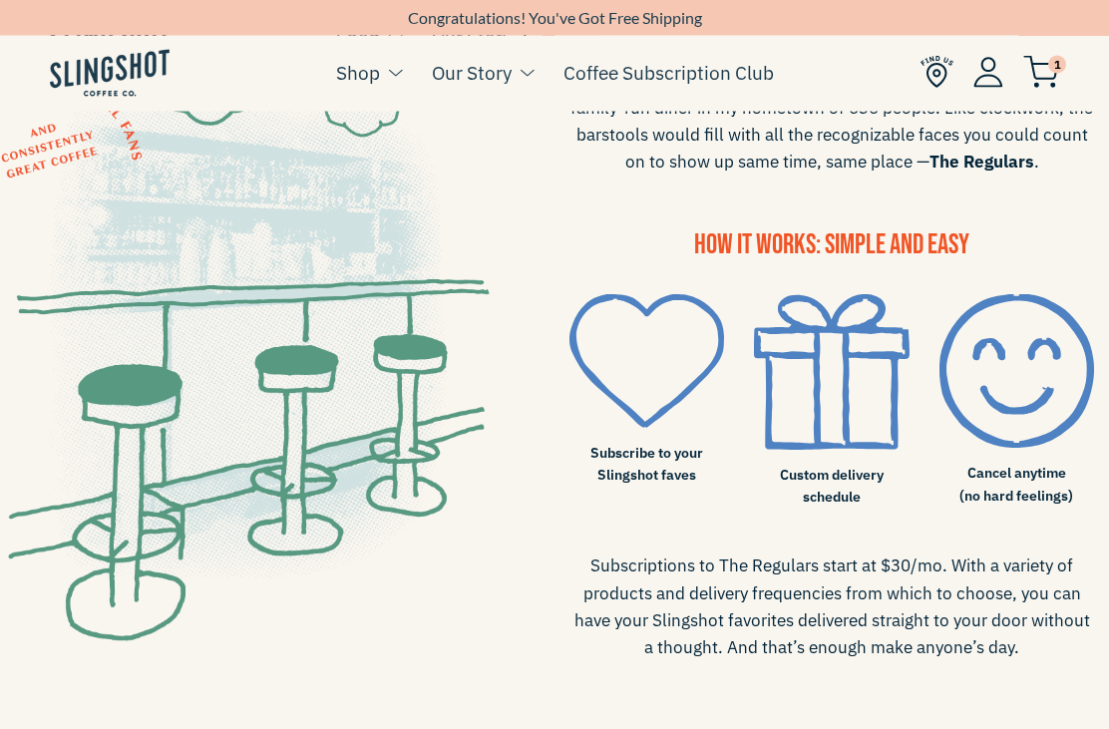
scroll to position [770, 0]
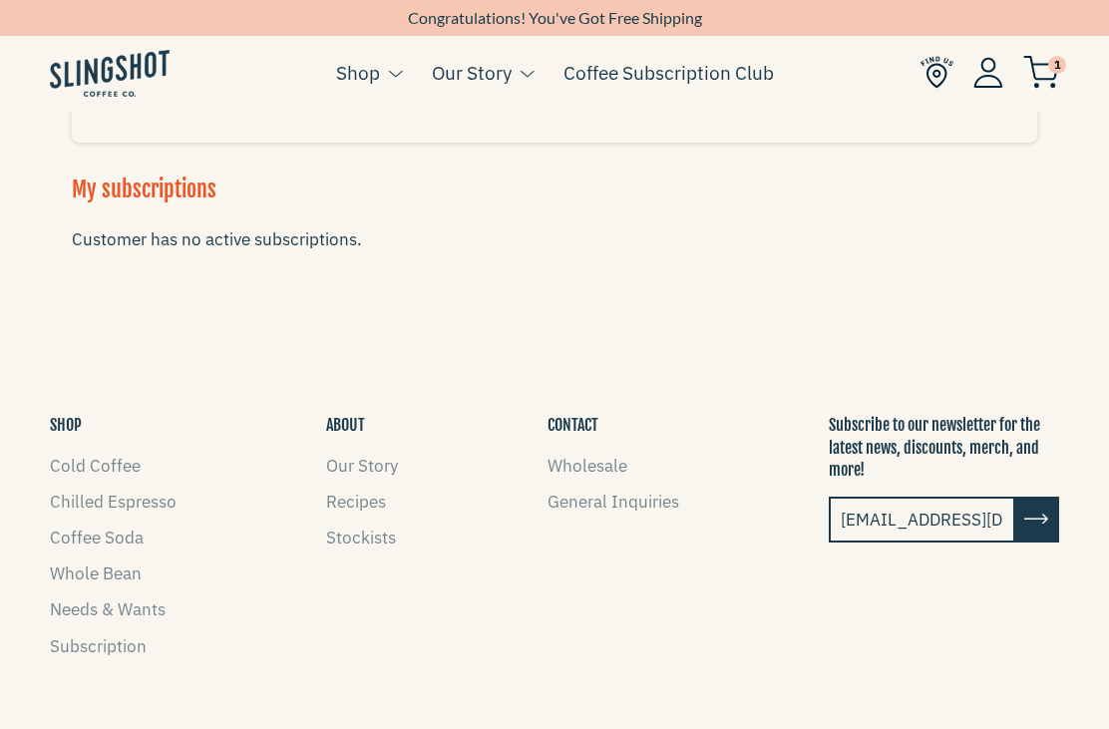
scroll to position [365, 0]
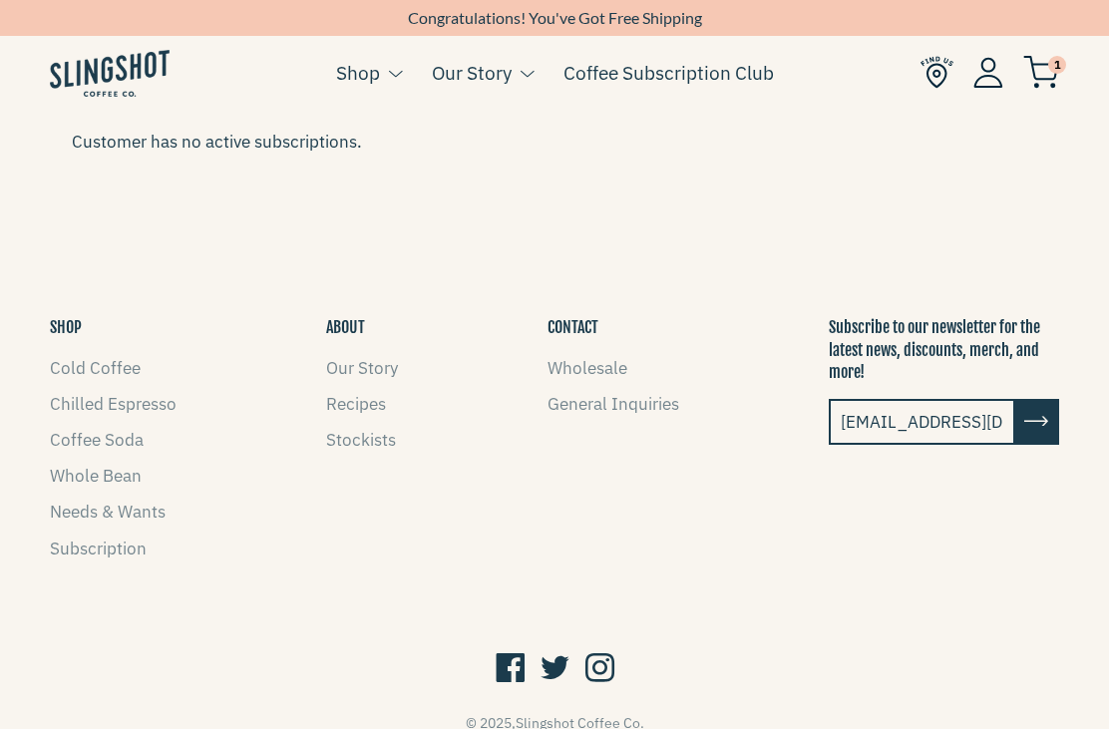
click at [108, 555] on link "Subscription" at bounding box center [98, 549] width 97 height 22
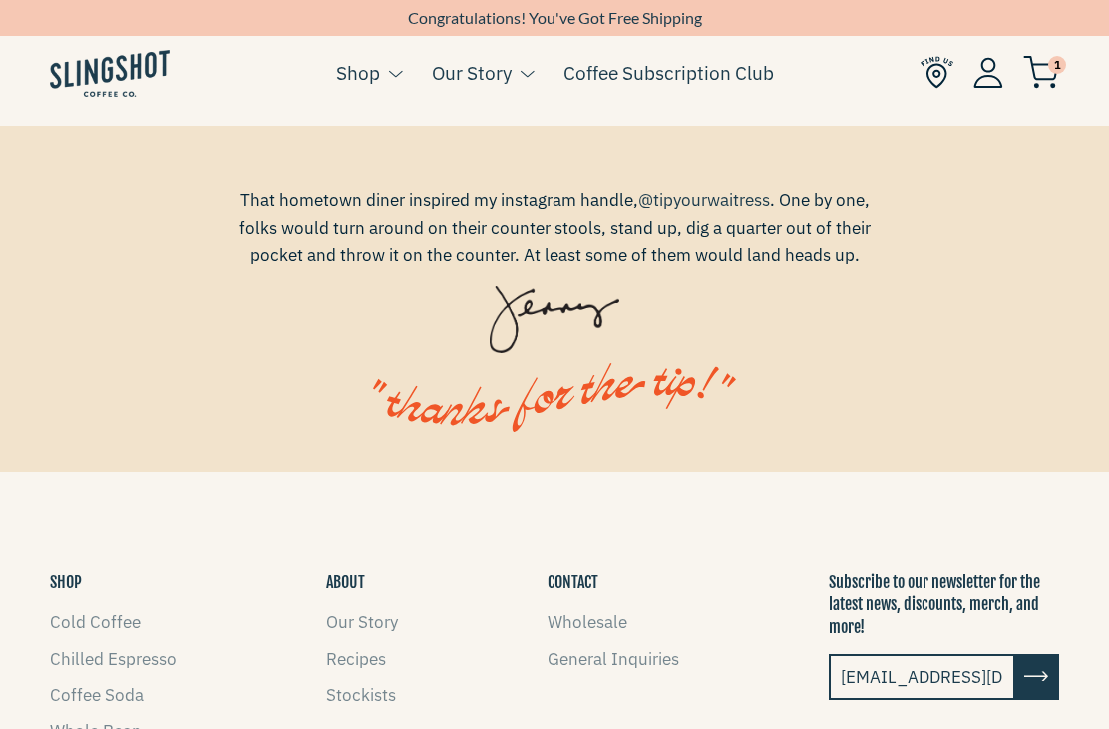
scroll to position [2269, 0]
click at [980, 667] on input "[EMAIL_ADDRESS][DOMAIN_NAME]" at bounding box center [922, 678] width 187 height 46
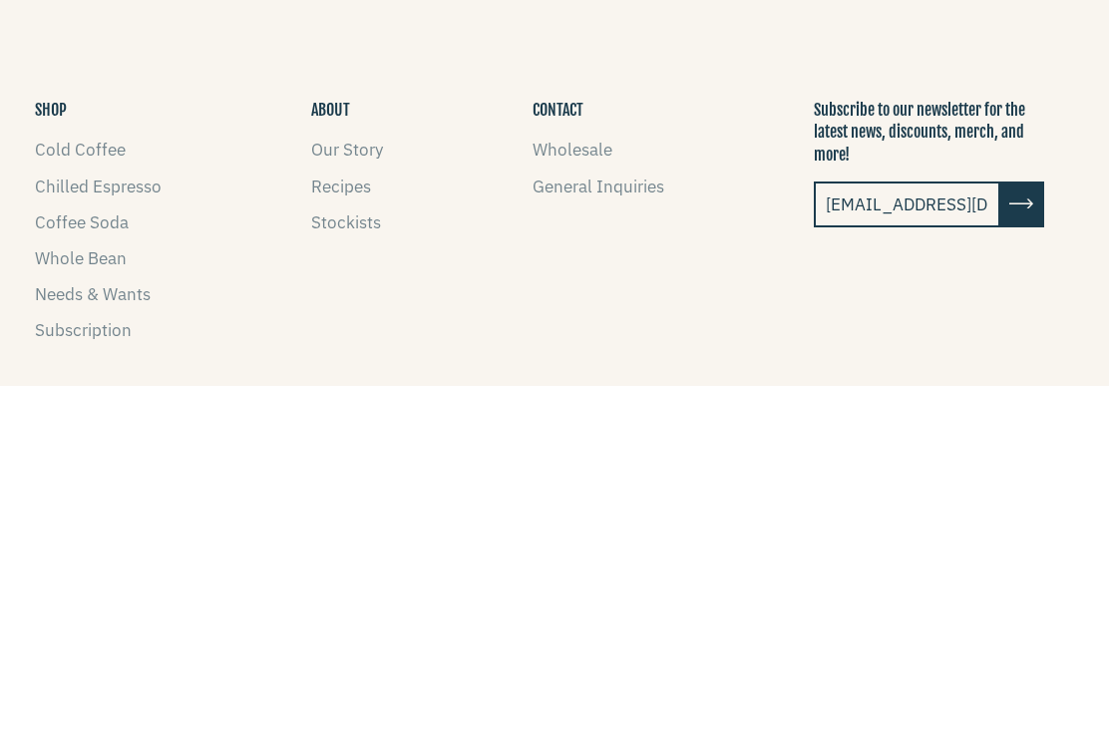
scroll to position [2518, 15]
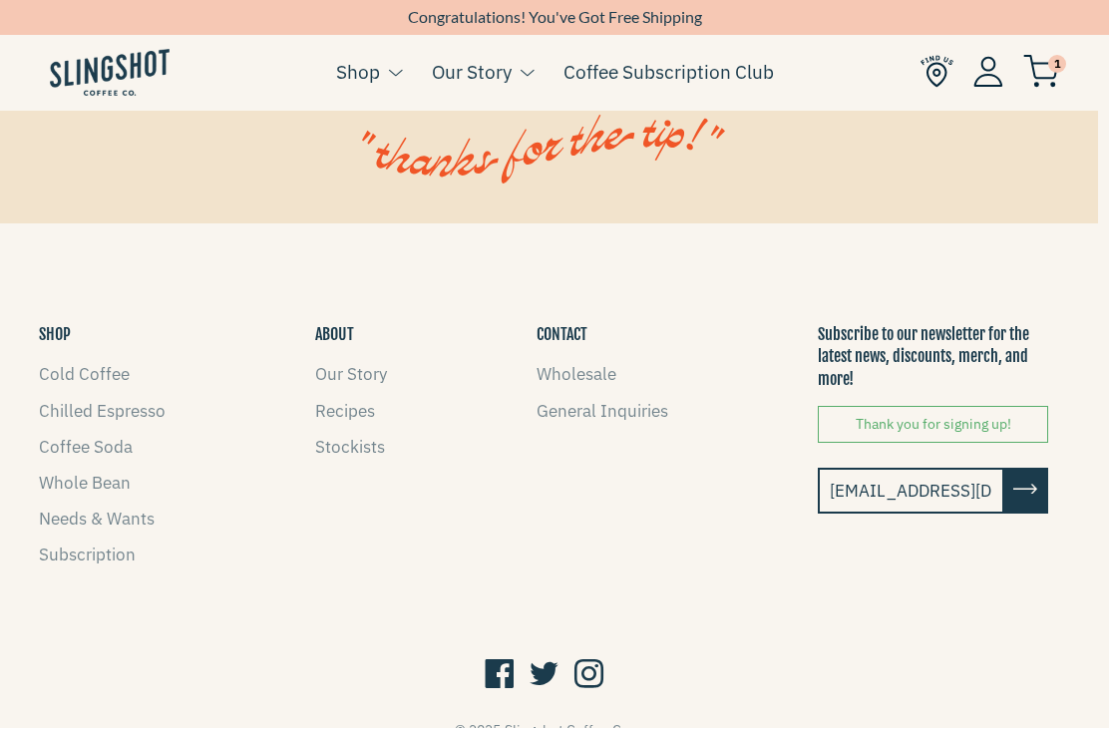
scroll to position [2518, 15]
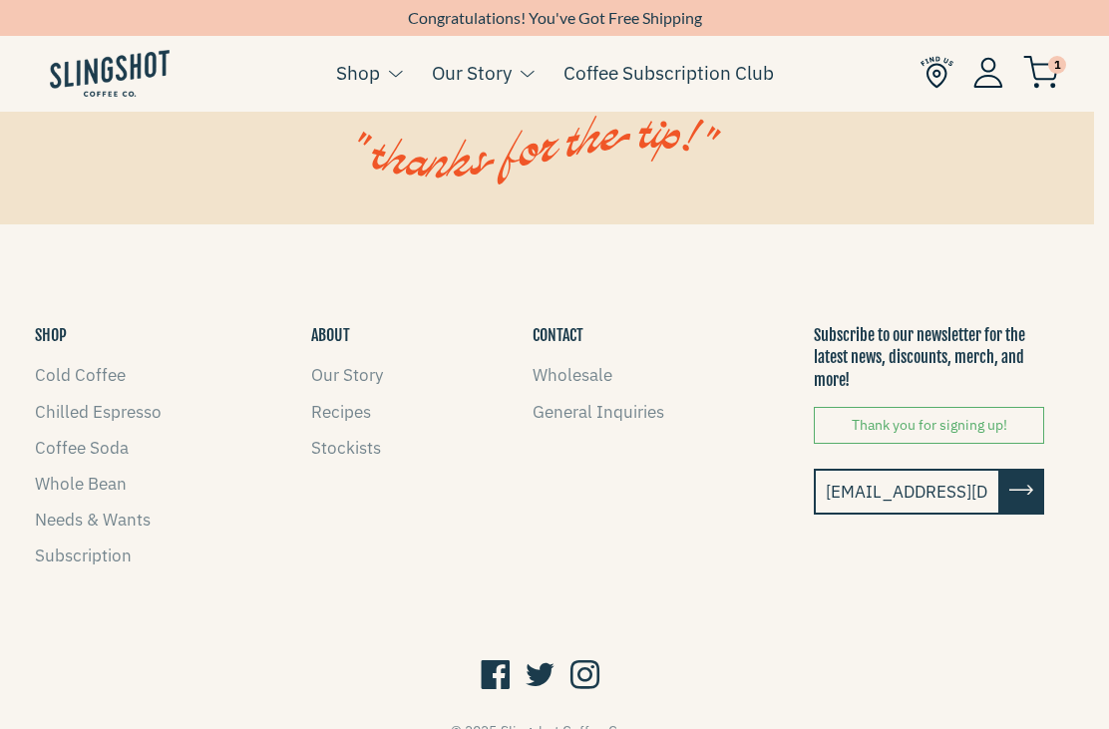
click at [118, 545] on link "Subscription" at bounding box center [83, 556] width 97 height 22
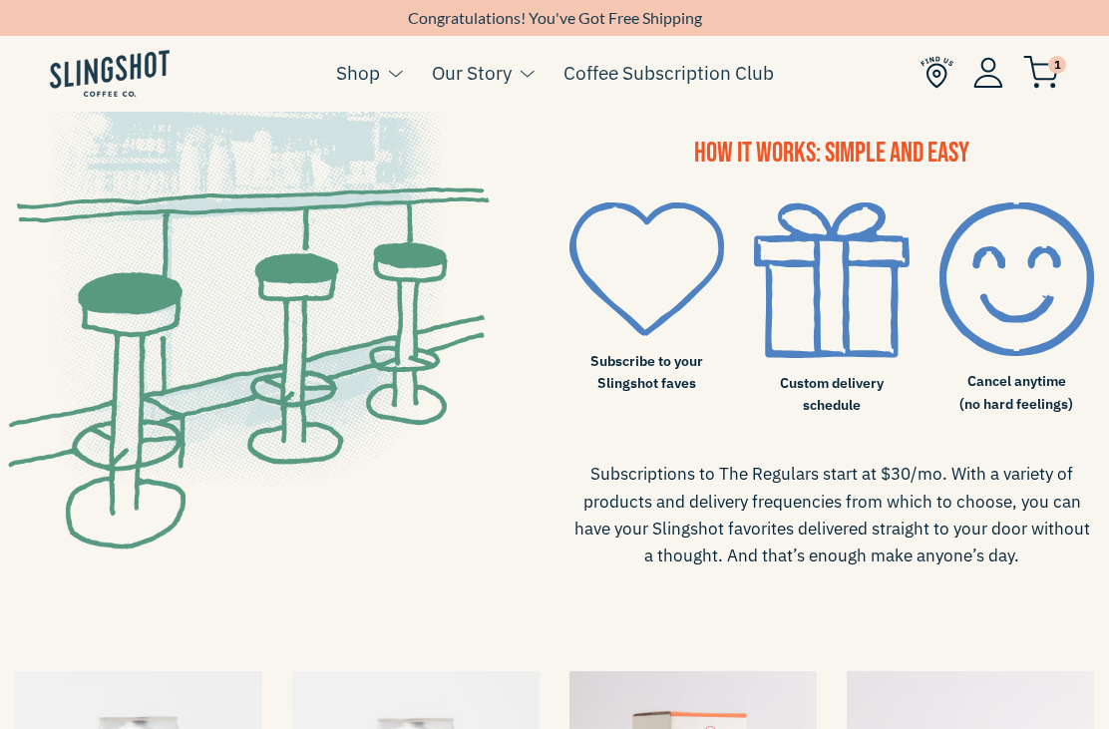
scroll to position [876, 0]
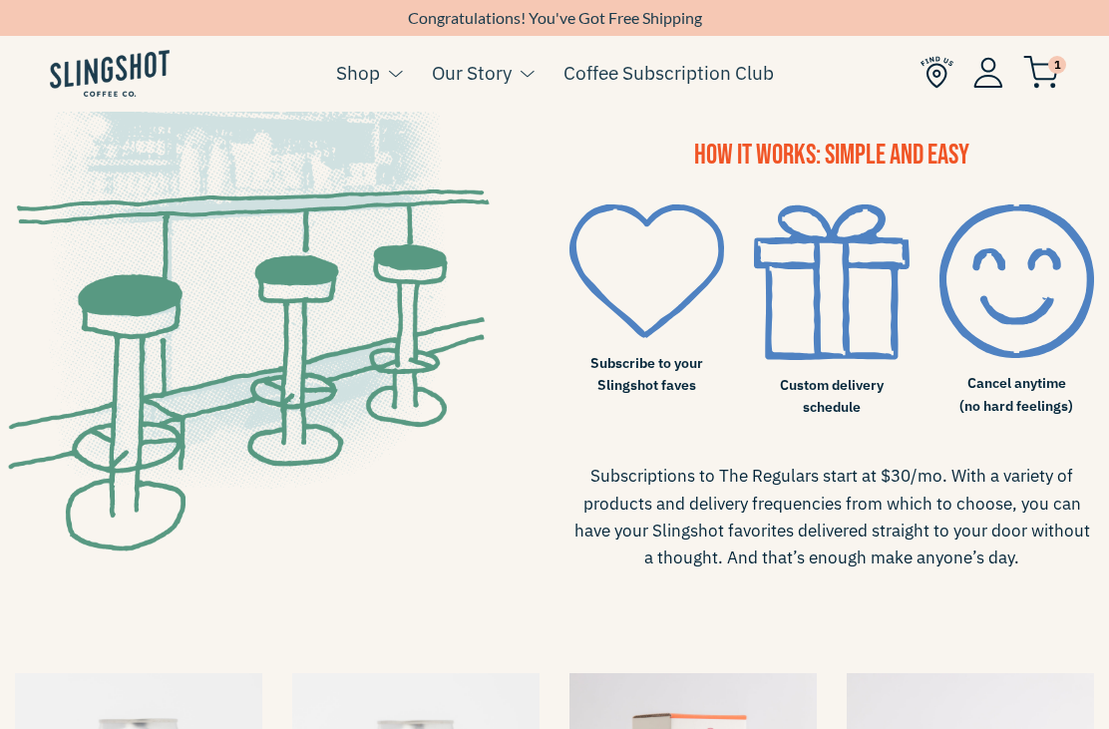
click at [833, 324] on img at bounding box center [831, 283] width 155 height 156
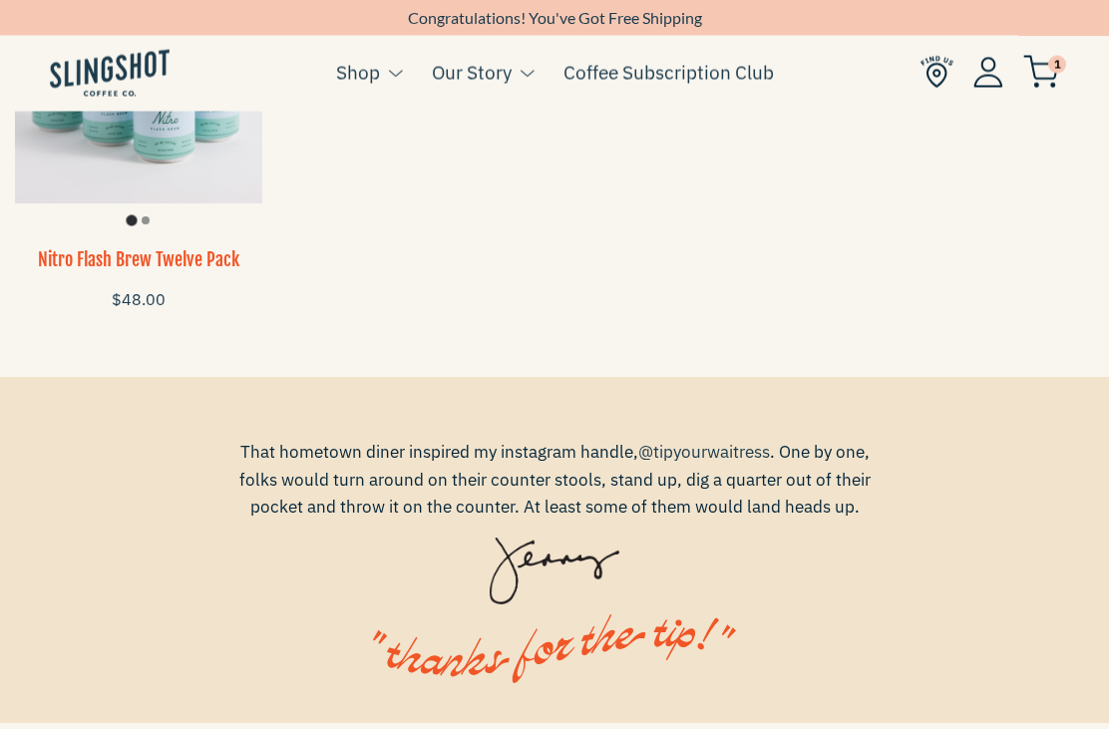
scroll to position [2217, 0]
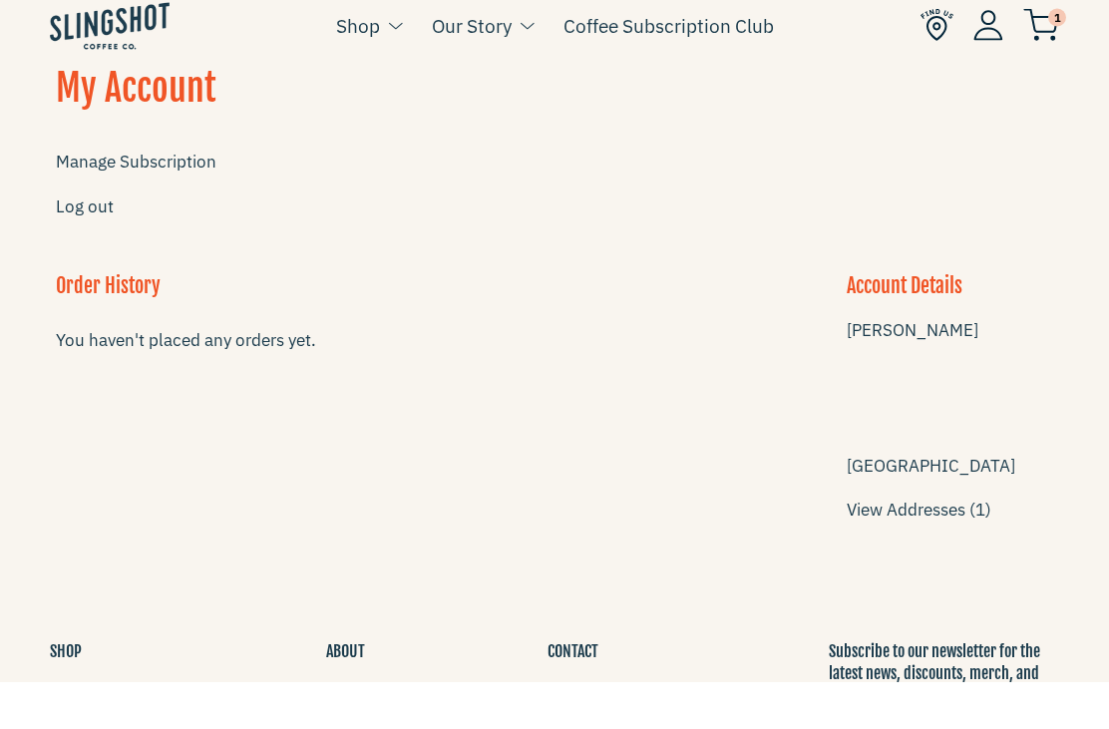
scroll to position [50, 0]
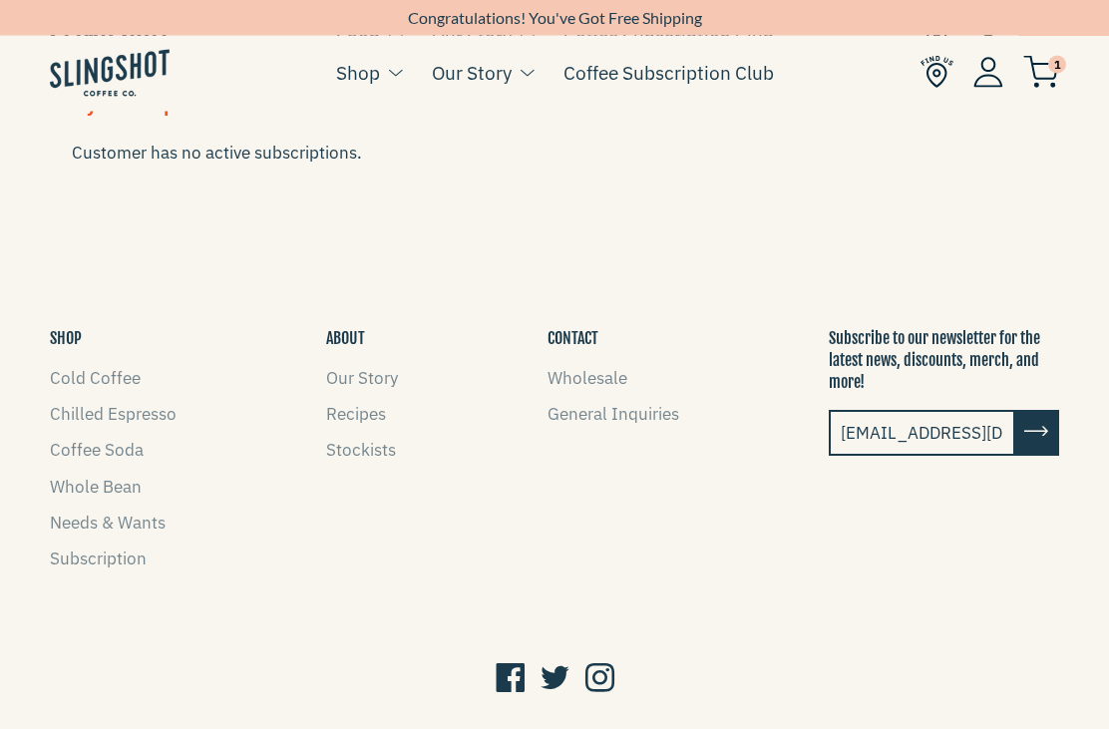
scroll to position [470, 0]
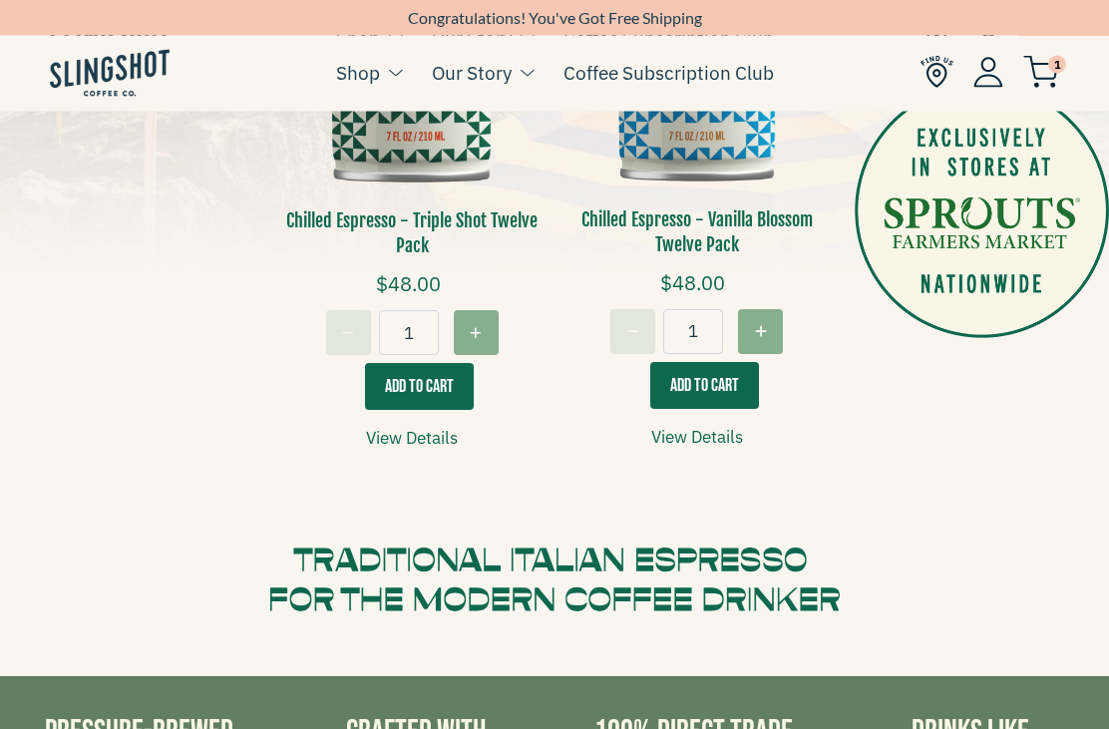
scroll to position [685, 0]
type input "1"
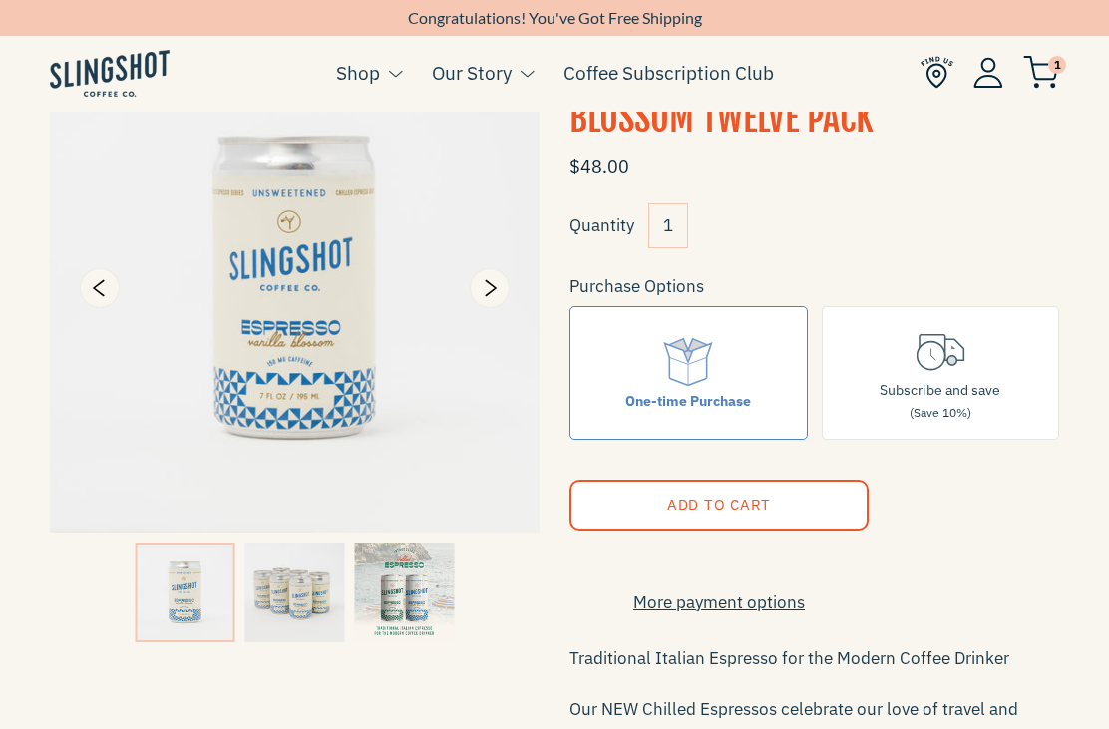
scroll to position [147, 0]
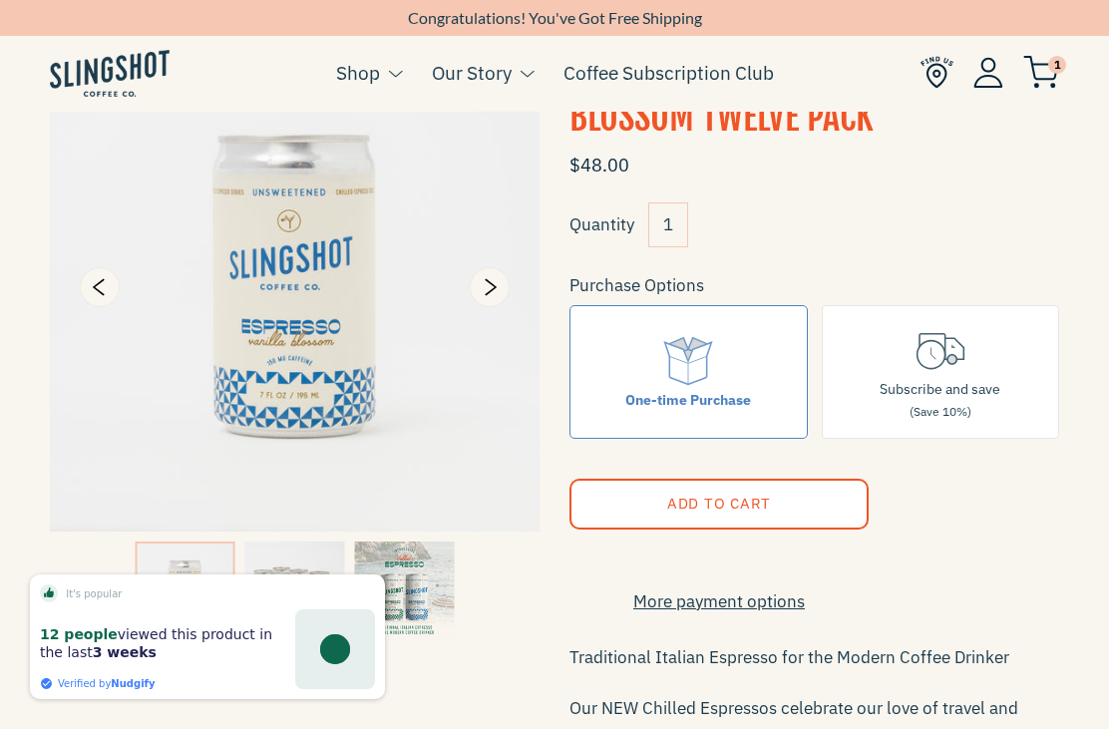
click at [0, 0] on input "Subscribe and save (Save 10%)" at bounding box center [0, 0] width 0 height 0
click at [0, 0] on input "One-time Purchase" at bounding box center [0, 0] width 0 height 0
click at [0, 0] on input "Subscribe and save (Save 10%)" at bounding box center [0, 0] width 0 height 0
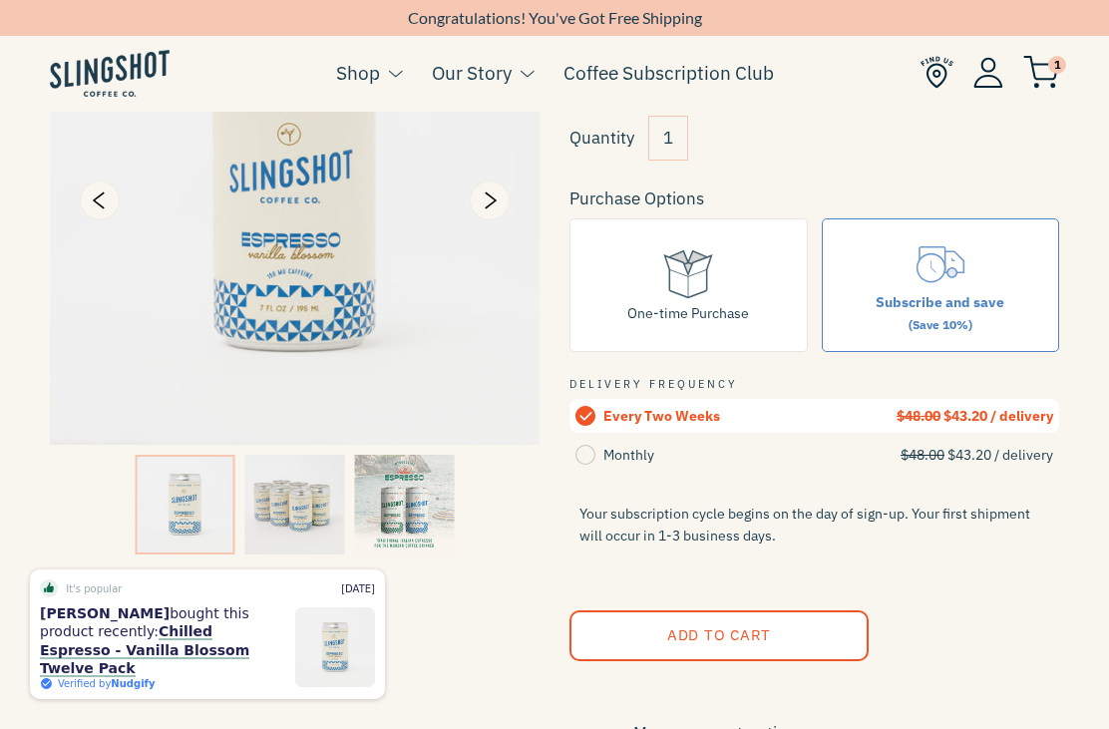
scroll to position [234, 0]
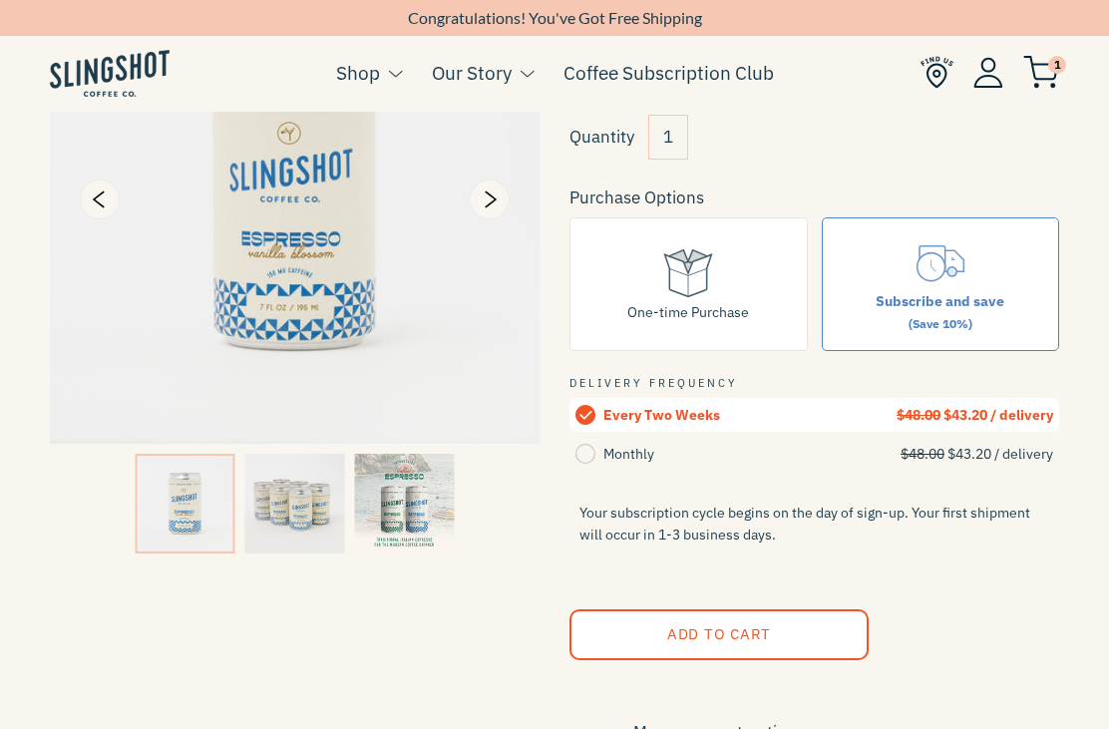
click at [0, 0] on input "Monthly $48.00 $43.20 / delivery" at bounding box center [0, 0] width 0 height 0
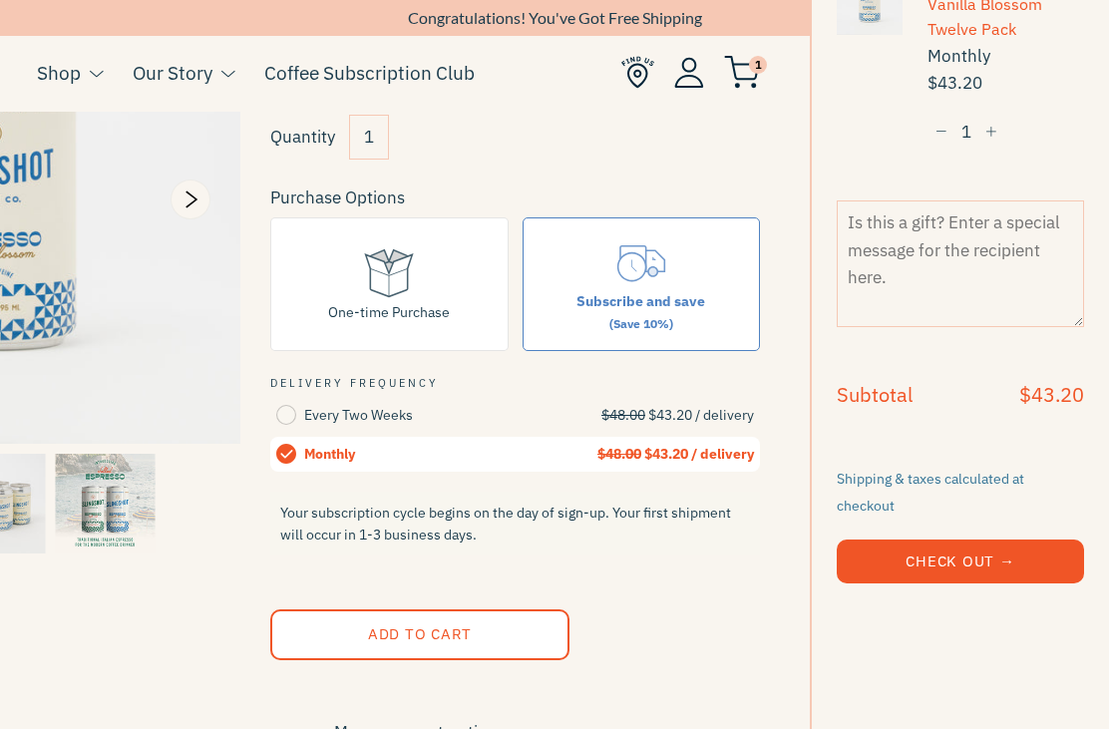
scroll to position [186, 0]
